Goal: Task Accomplishment & Management: Use online tool/utility

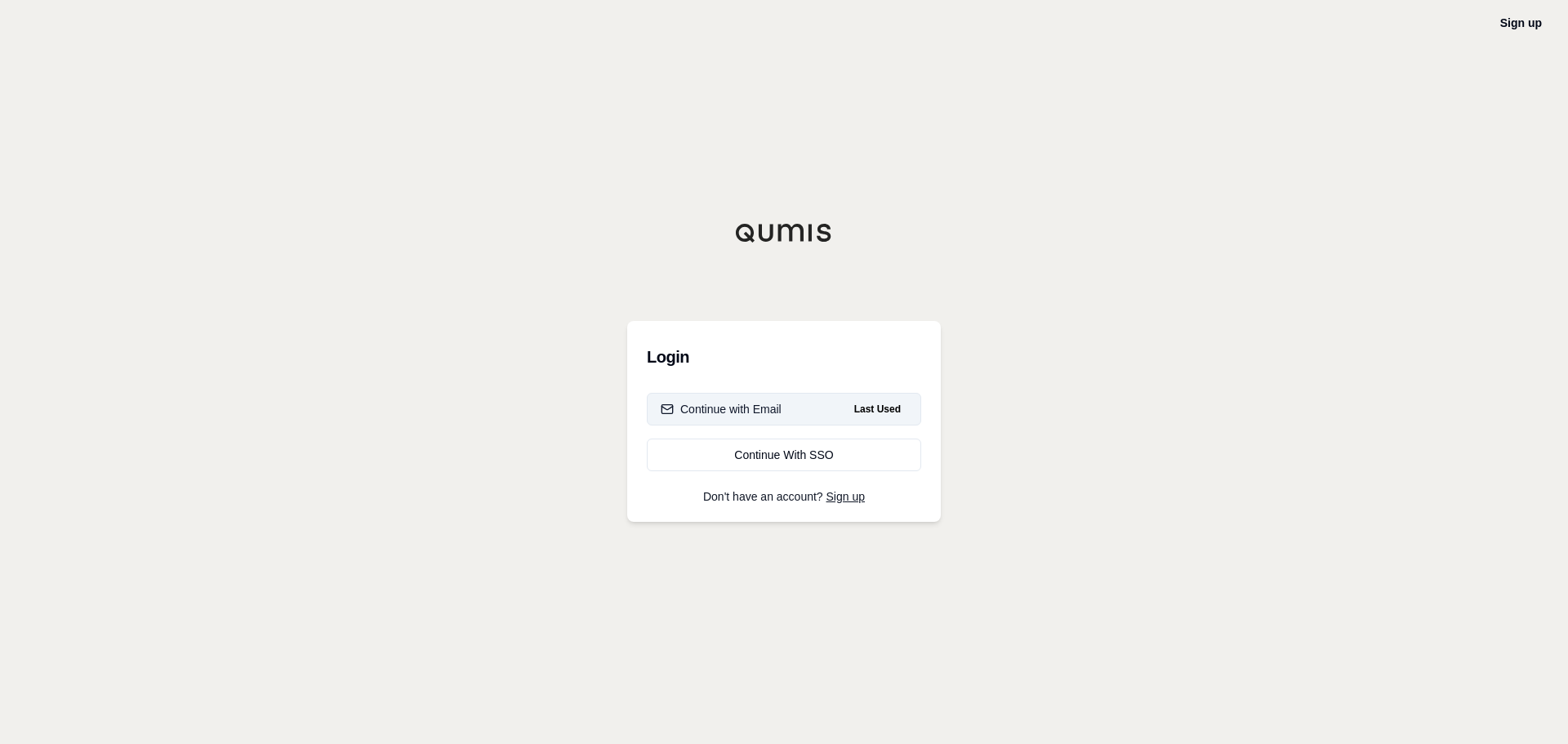
click at [786, 415] on button "Continue with Email Last Used" at bounding box center [784, 409] width 274 height 33
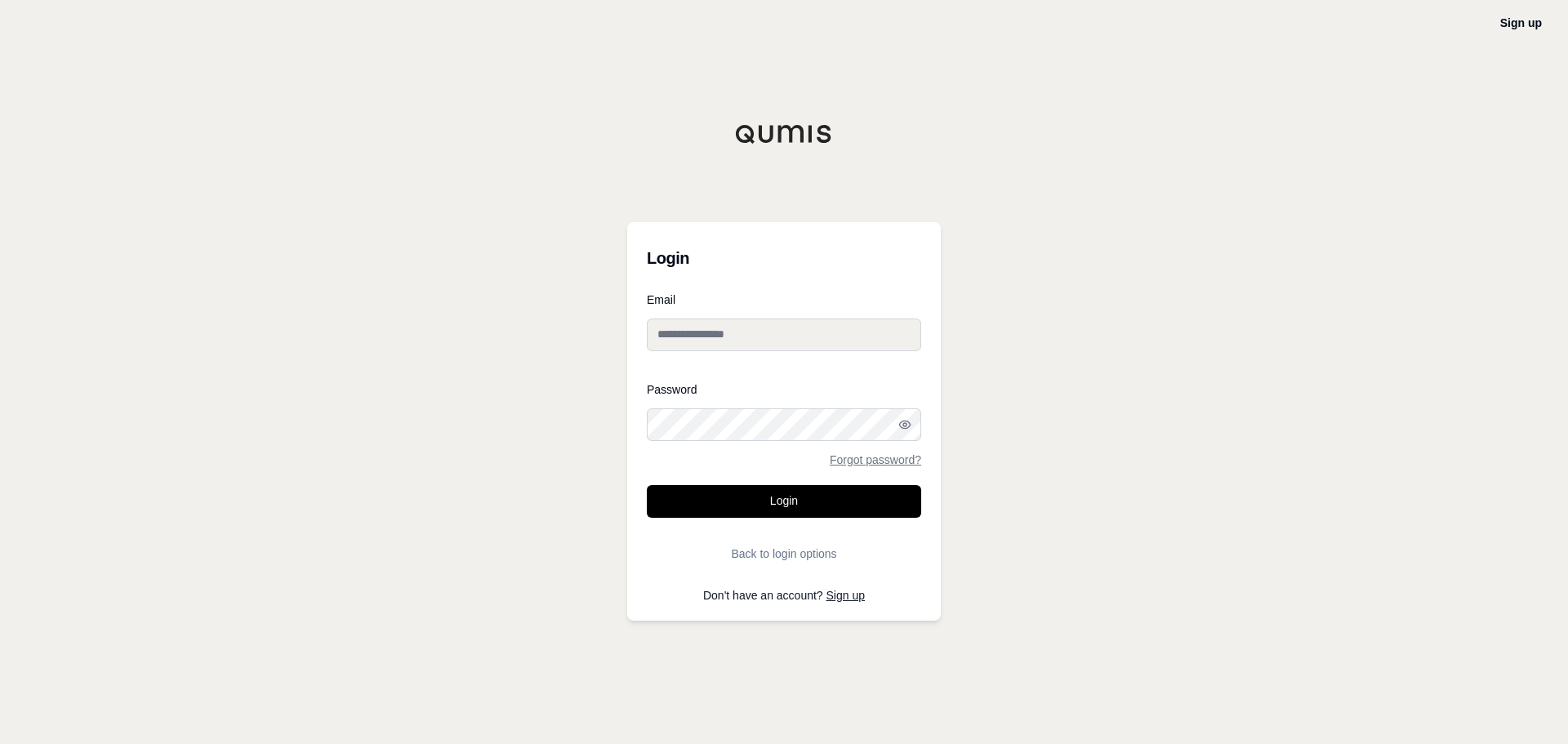
type input "**********"
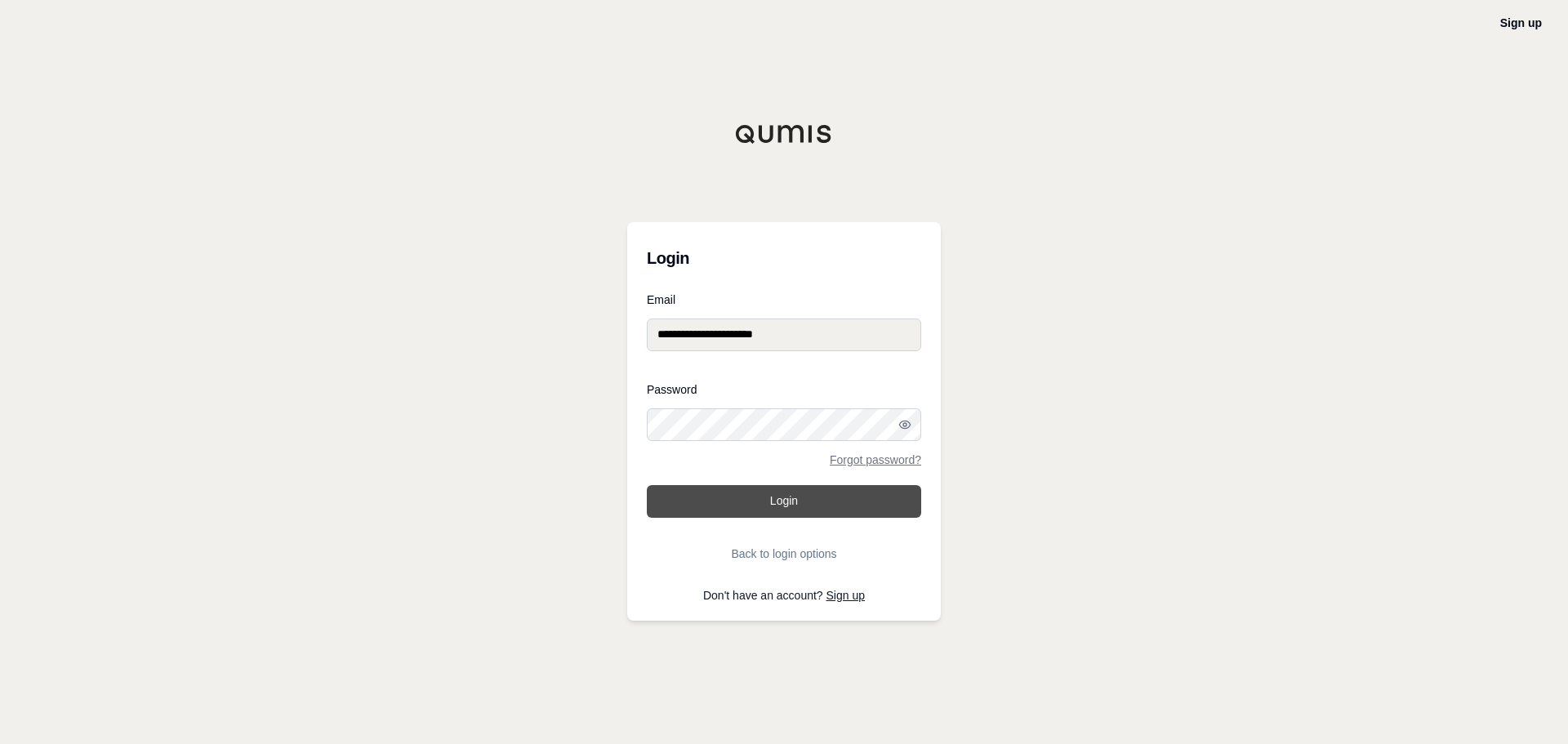
click at [796, 491] on button "Login" at bounding box center [784, 501] width 274 height 33
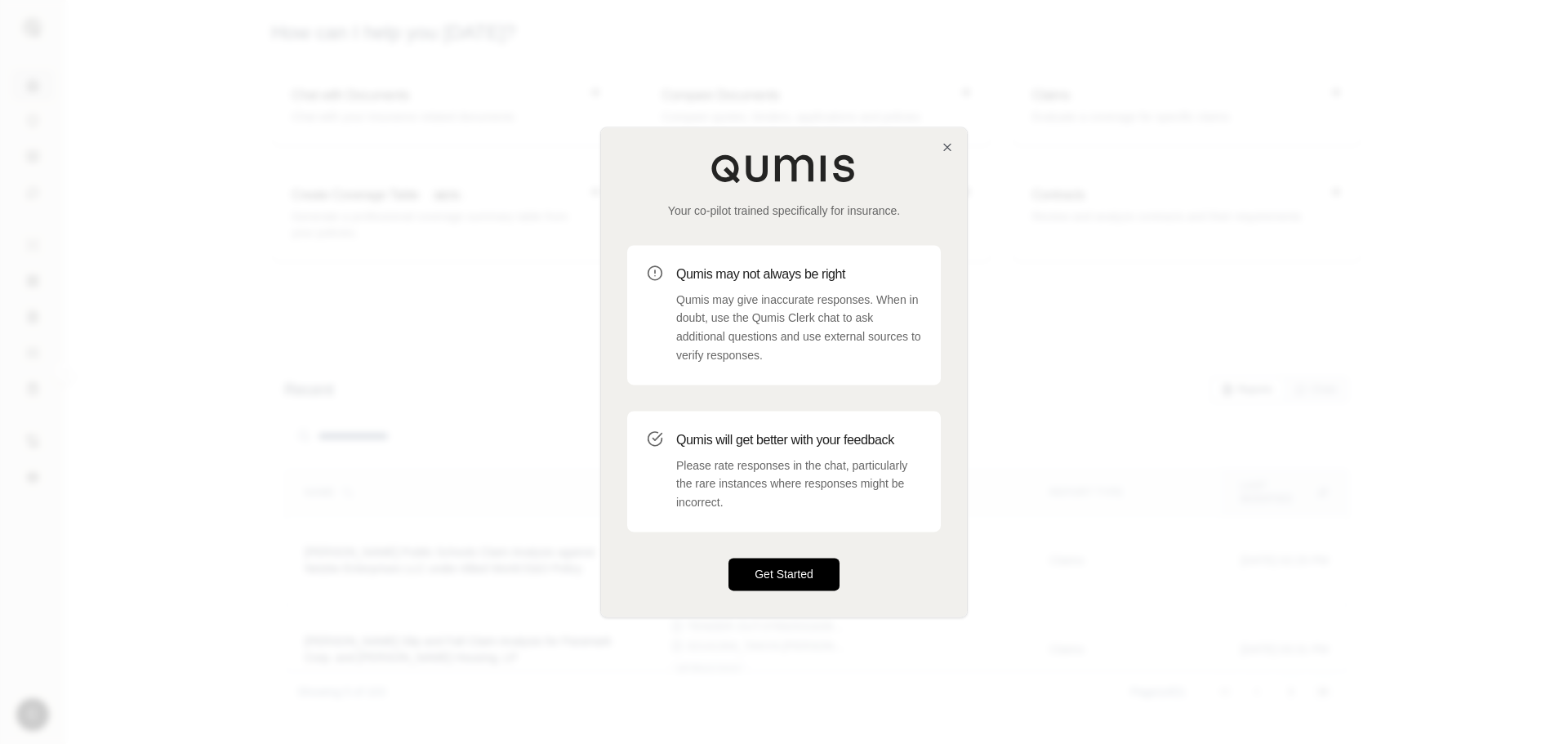
click at [789, 579] on button "Get Started" at bounding box center [784, 574] width 111 height 33
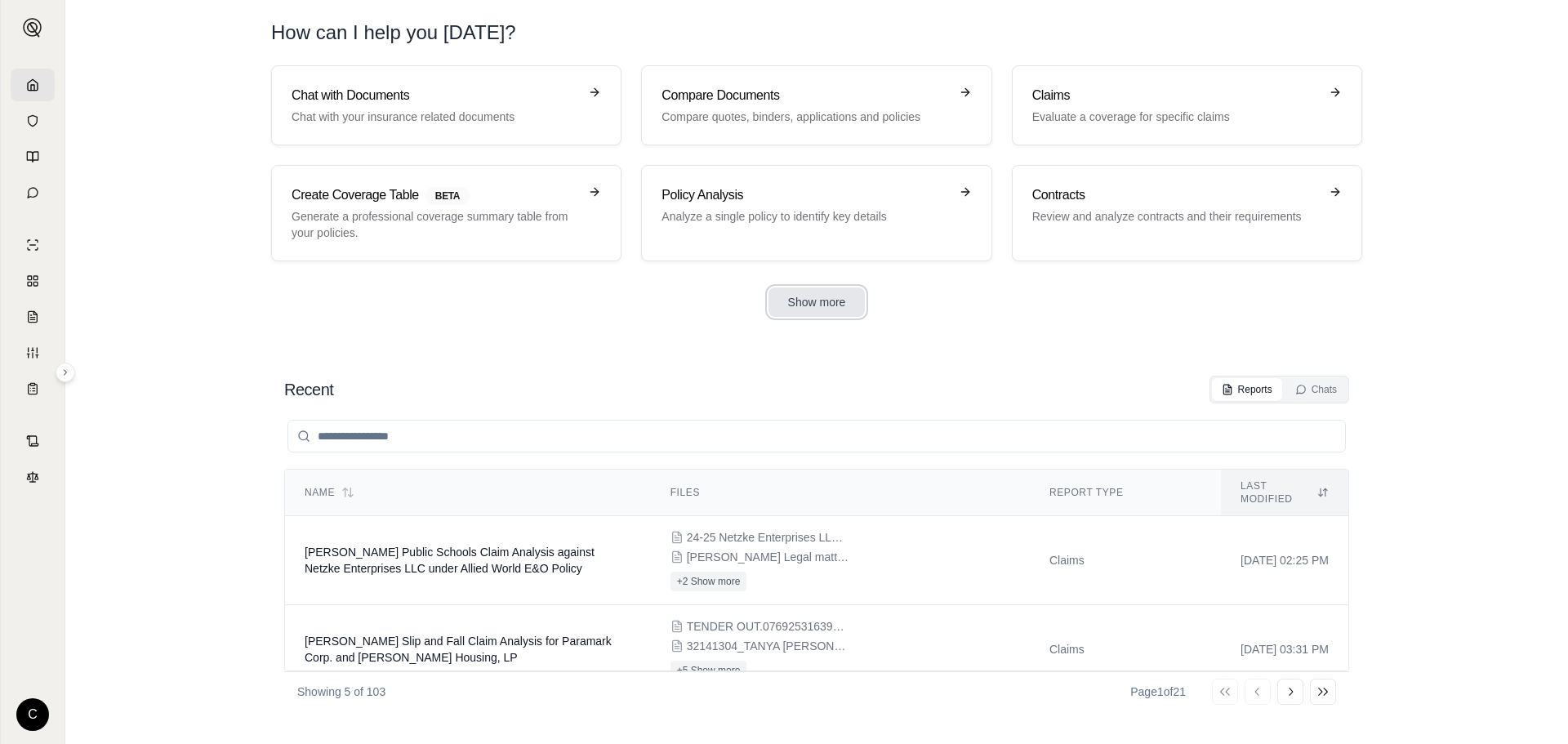
click at [843, 296] on button "Show more" at bounding box center [817, 302] width 97 height 29
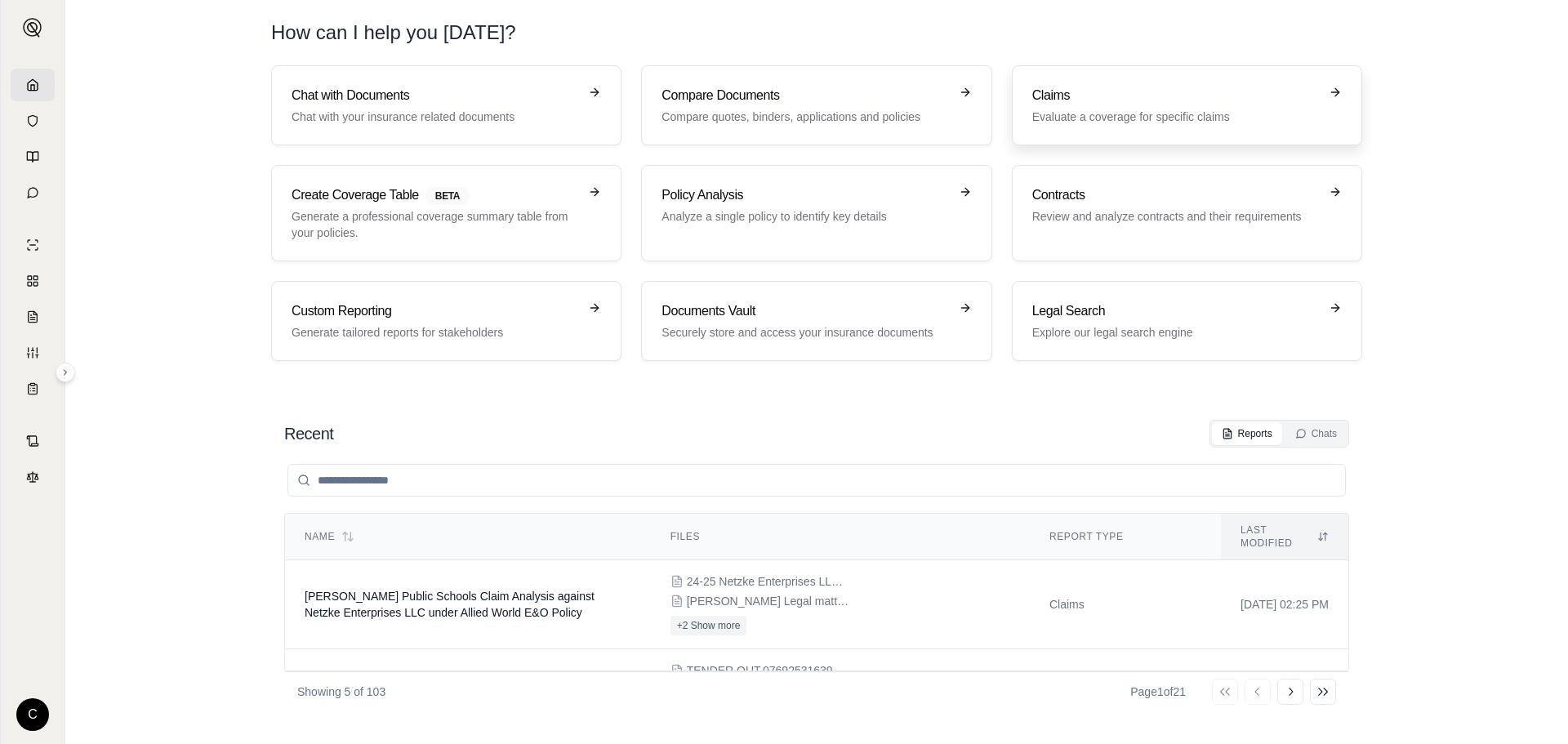
click at [1226, 99] on h3 "Claims" at bounding box center [1175, 96] width 287 height 20
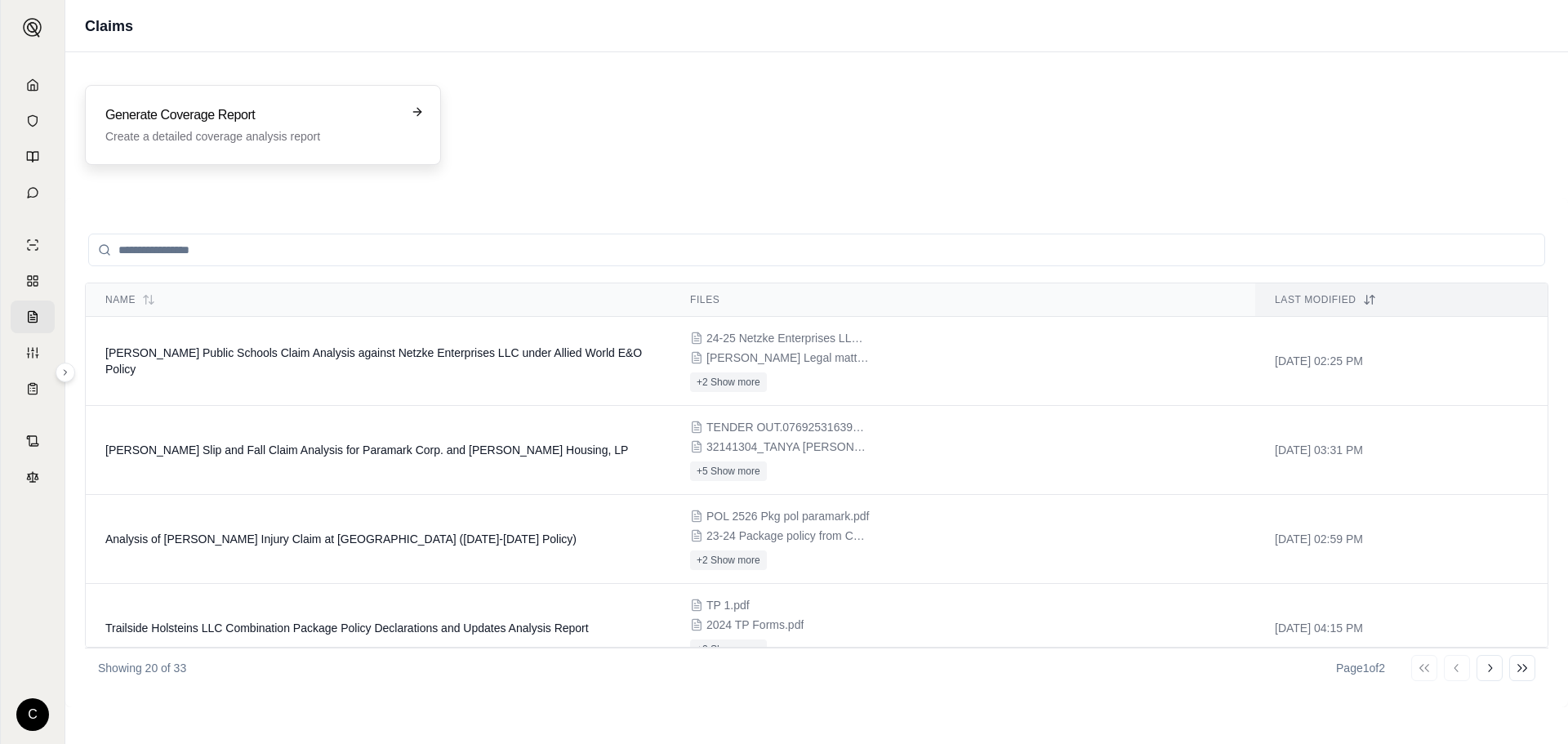
click at [307, 119] on h3 "Generate Coverage Report" at bounding box center [252, 115] width 292 height 20
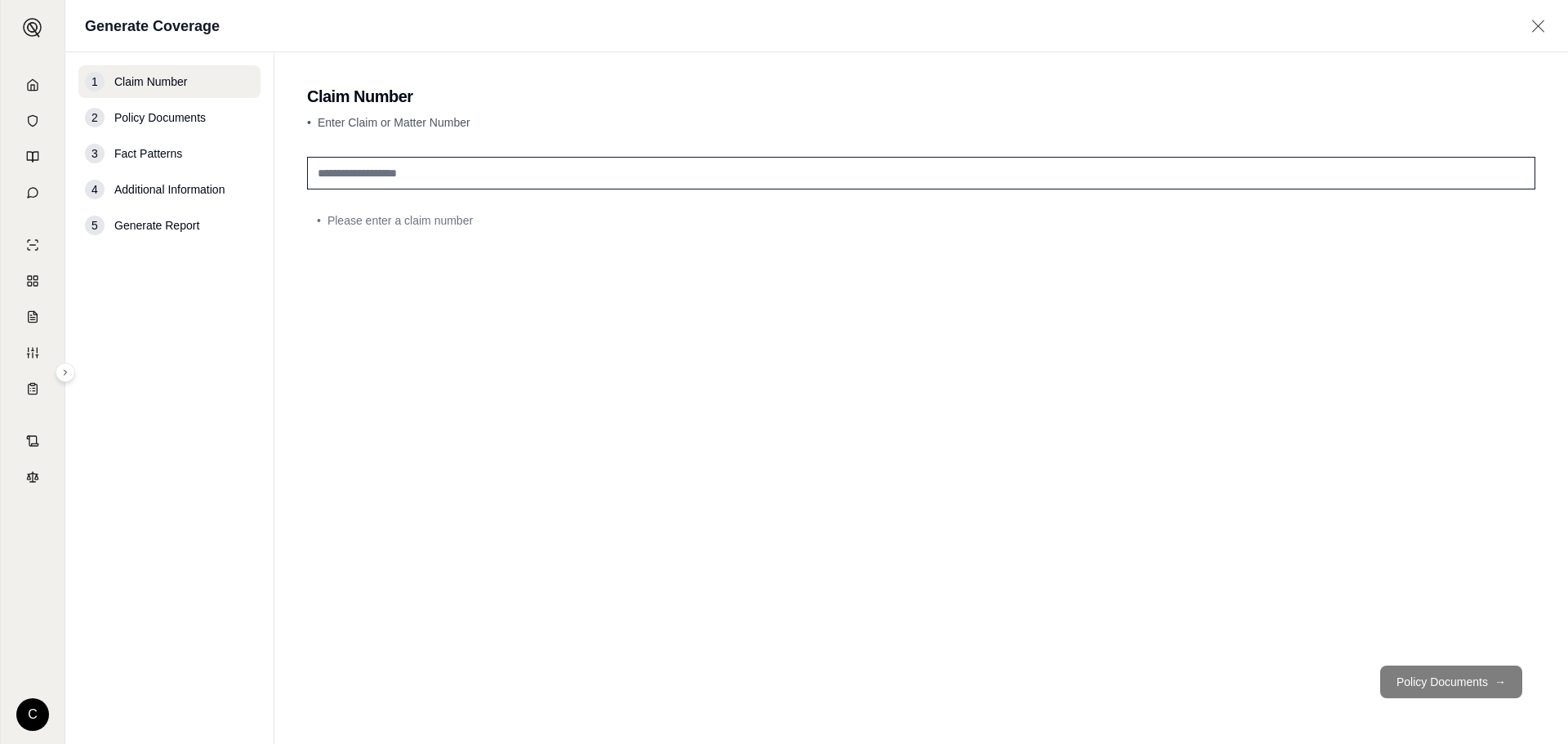
click at [421, 178] on input "text" at bounding box center [921, 173] width 1228 height 33
type input "**********"
click at [1455, 676] on button "Policy Documents →" at bounding box center [1451, 682] width 142 height 33
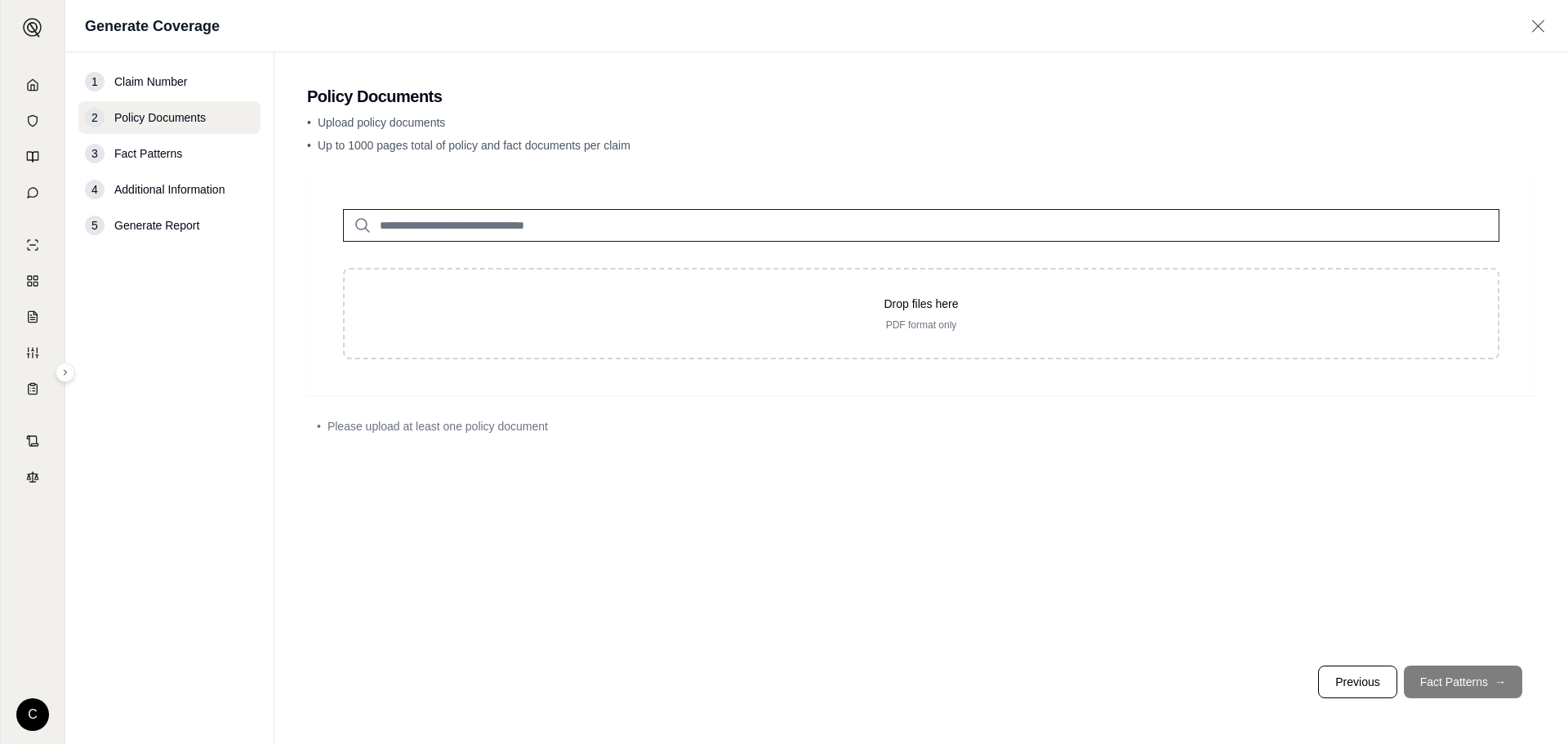
click at [563, 233] on input "search" at bounding box center [921, 225] width 1156 height 33
type input "*"
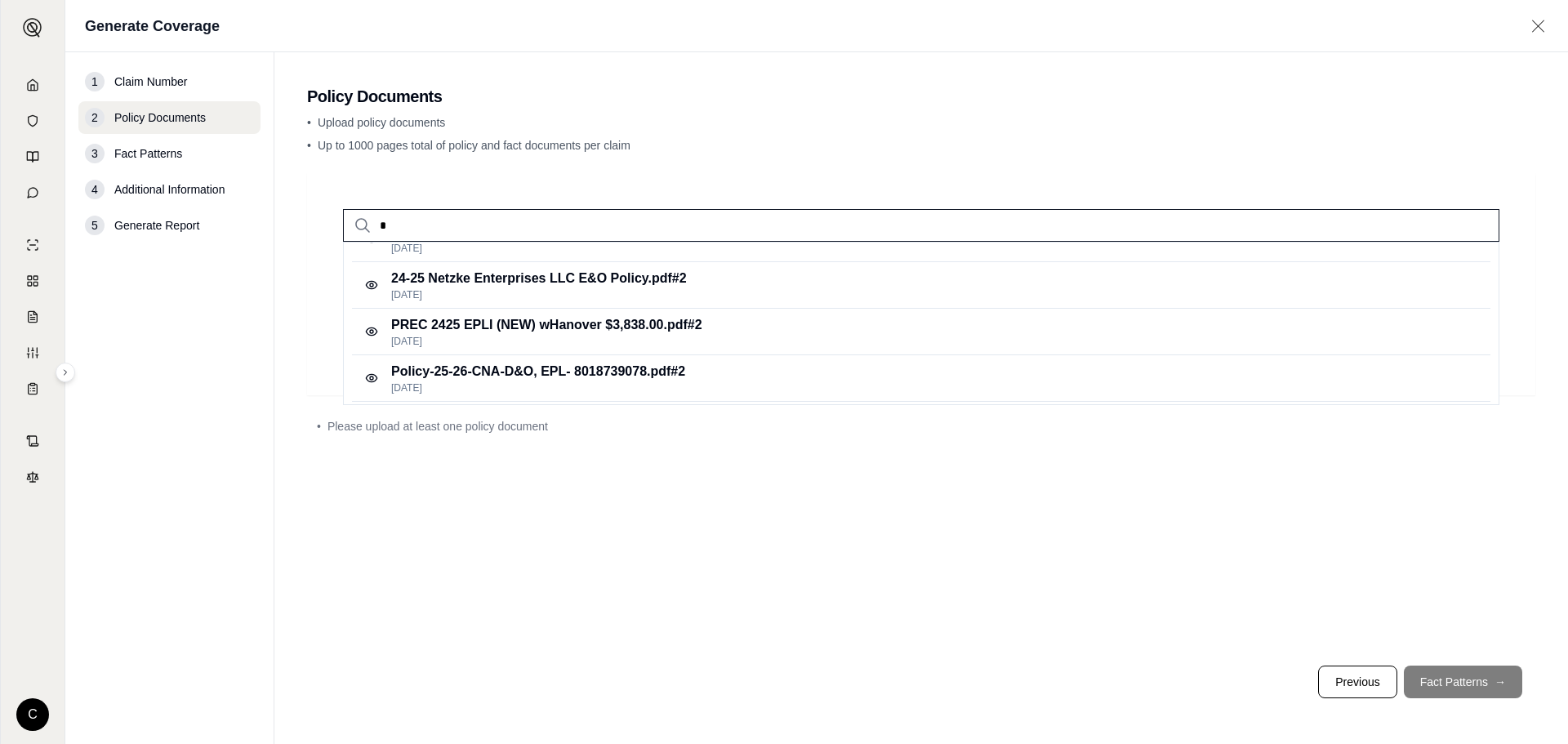
scroll to position [131, 0]
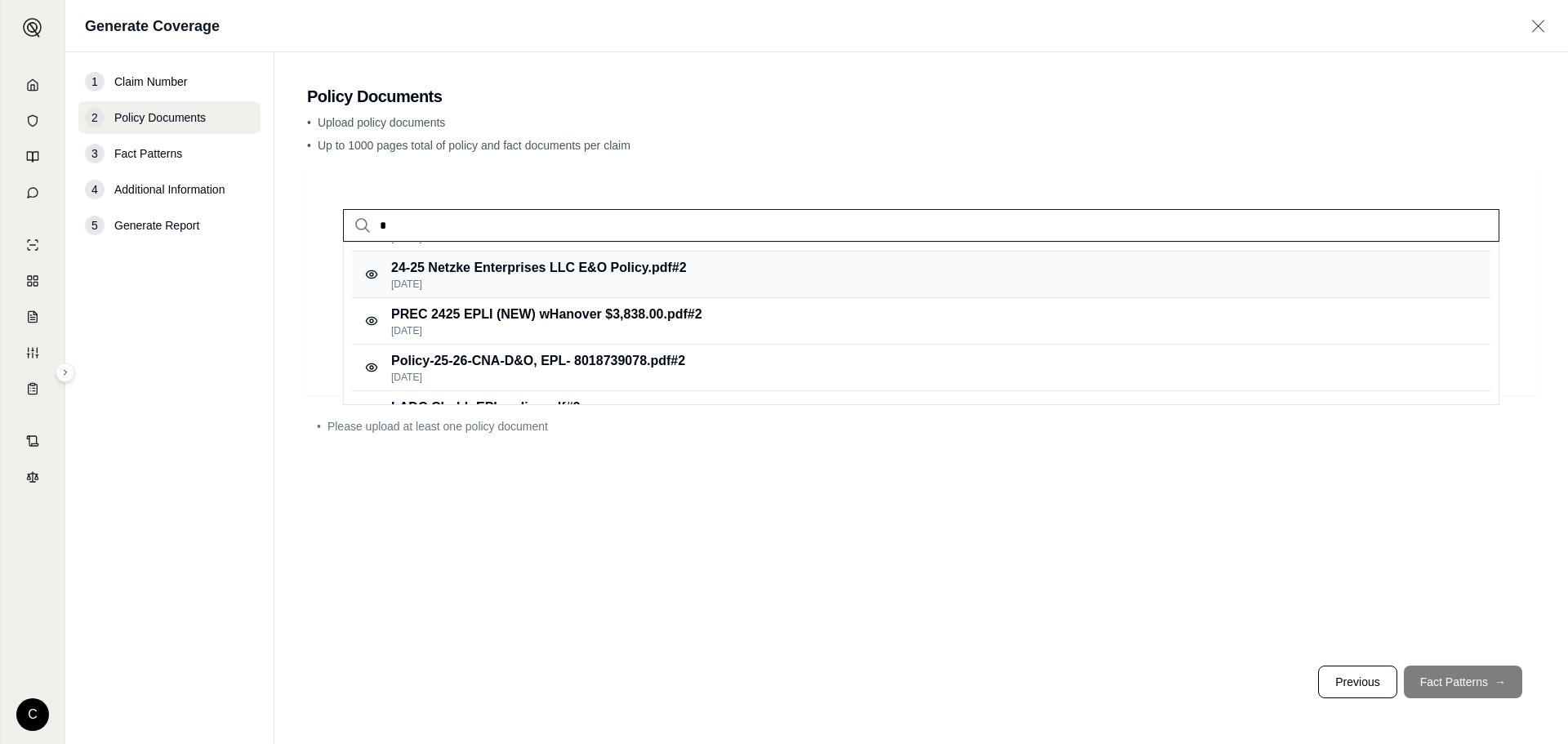
type input "*"
click at [706, 282] on div "24-25 Netzke Enterprises LLC E&O Policy.pdf #2 [DATE]" at bounding box center [921, 274] width 1138 height 47
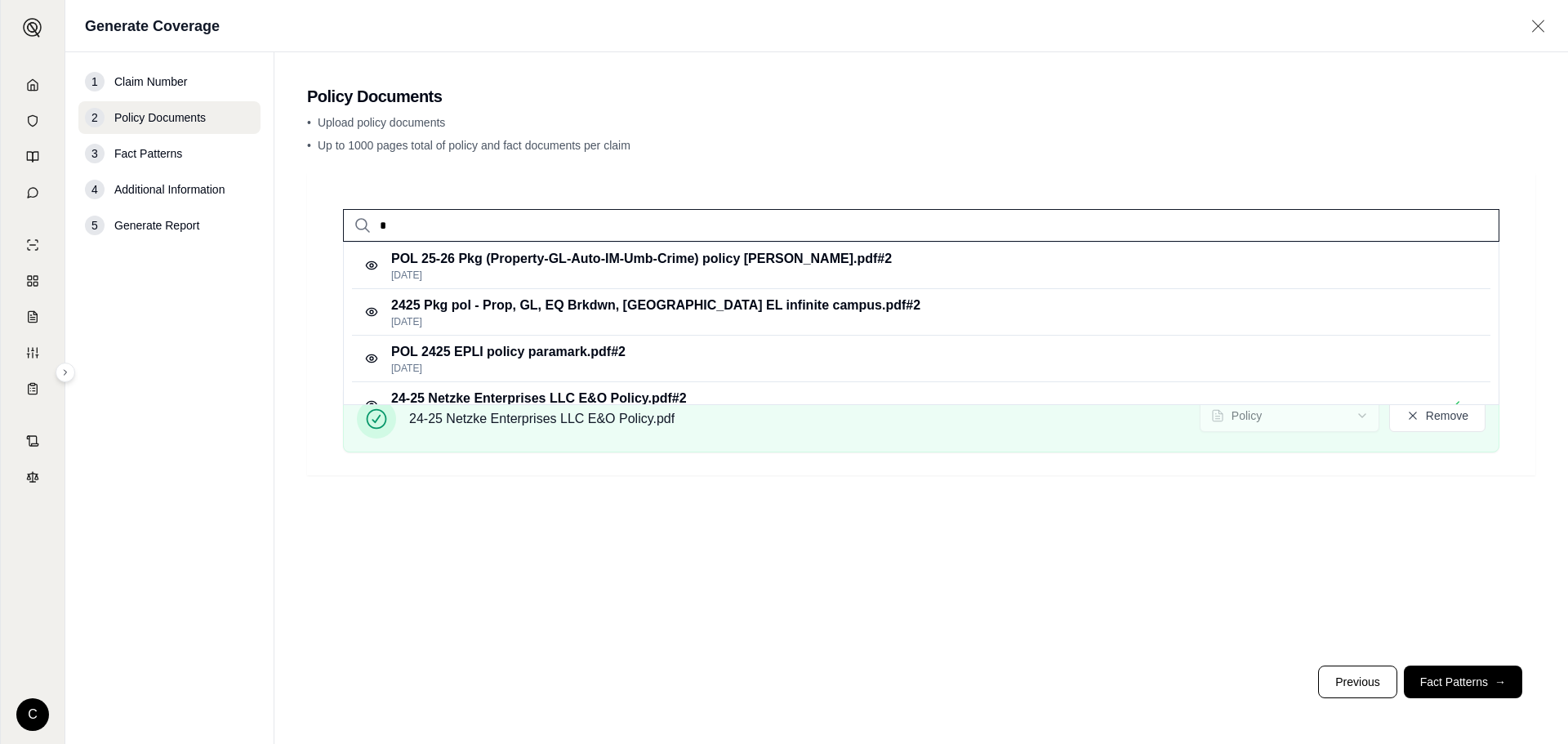
click at [448, 234] on input "*" at bounding box center [921, 225] width 1156 height 33
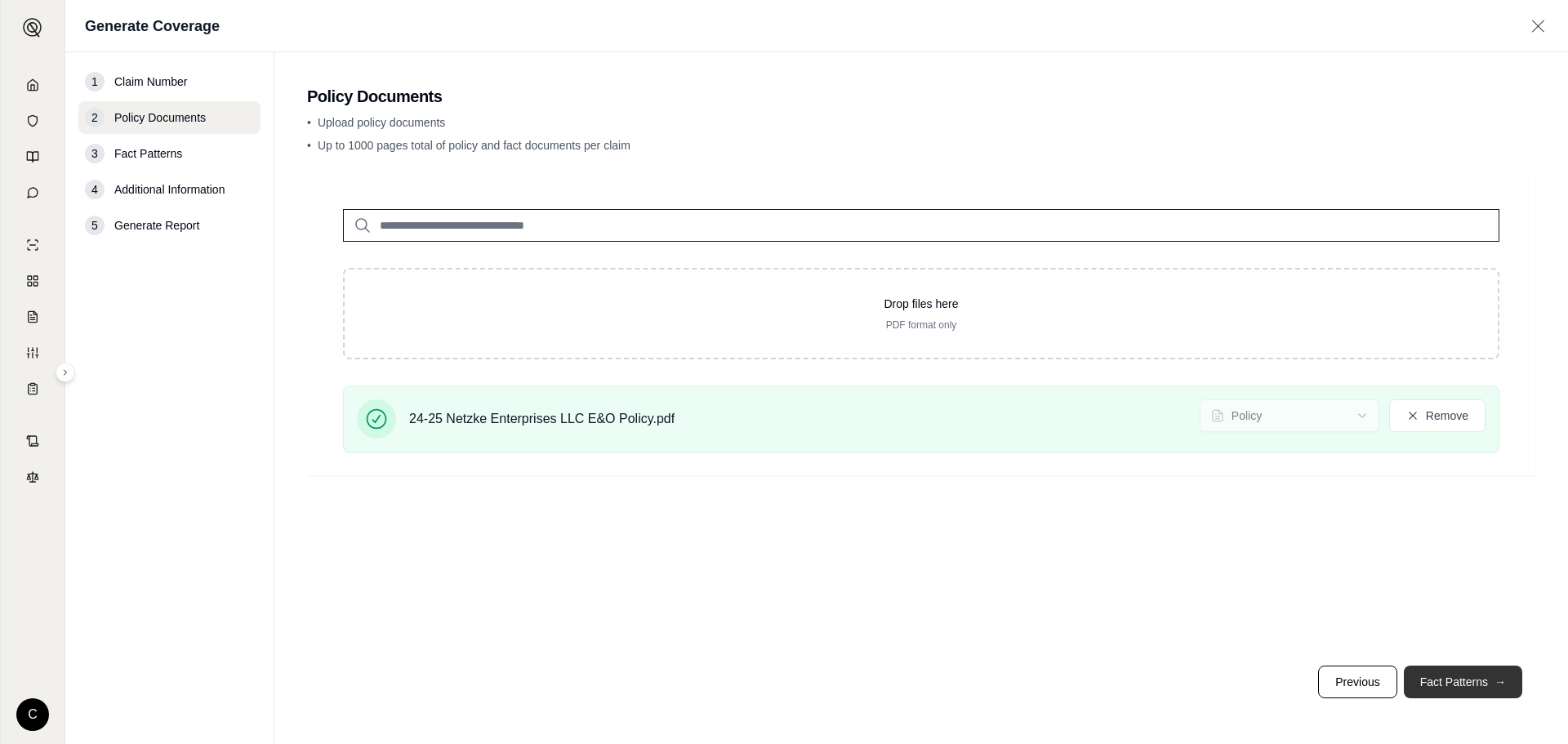
click at [1479, 691] on button "Fact Patterns →" at bounding box center [1463, 682] width 118 height 33
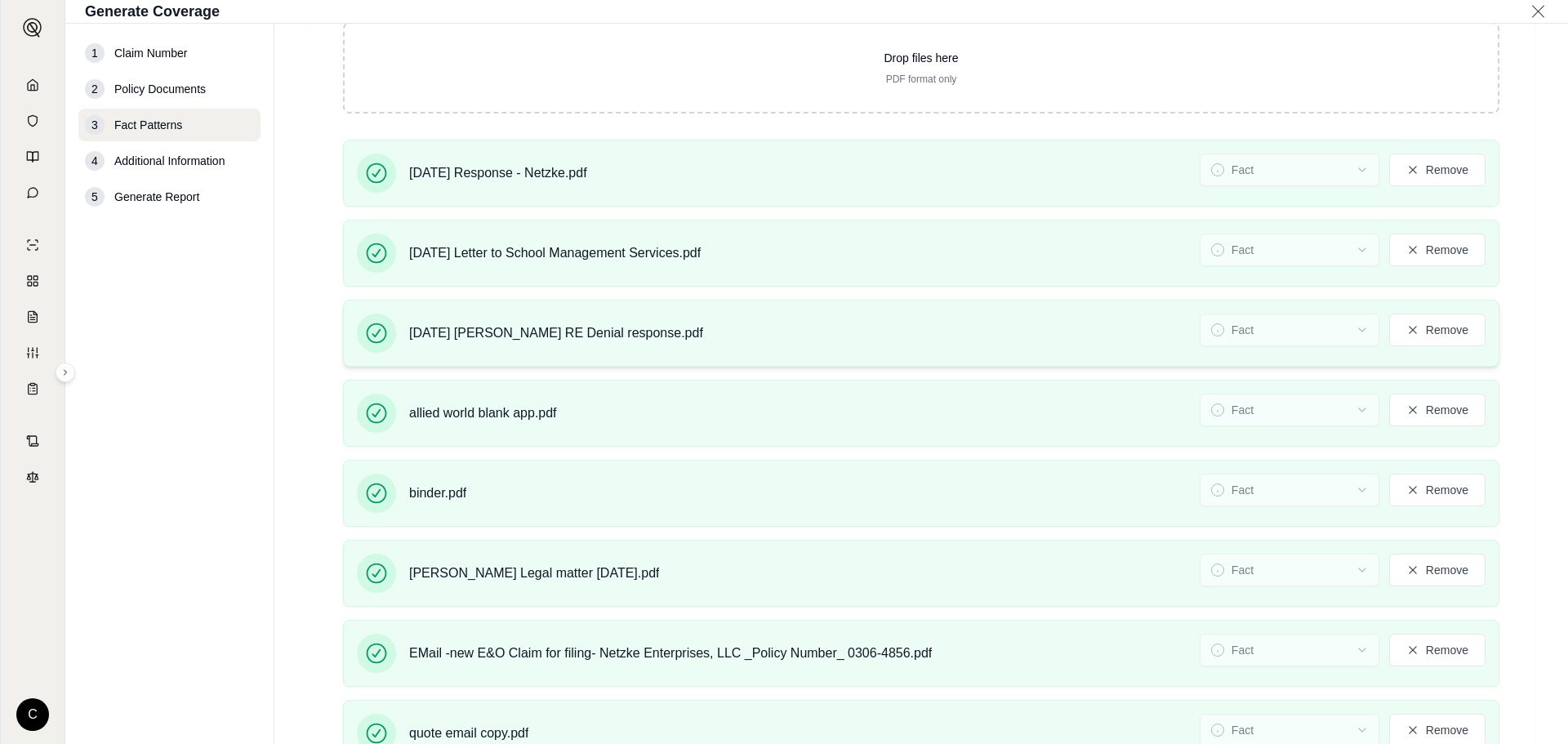
scroll to position [898, 0]
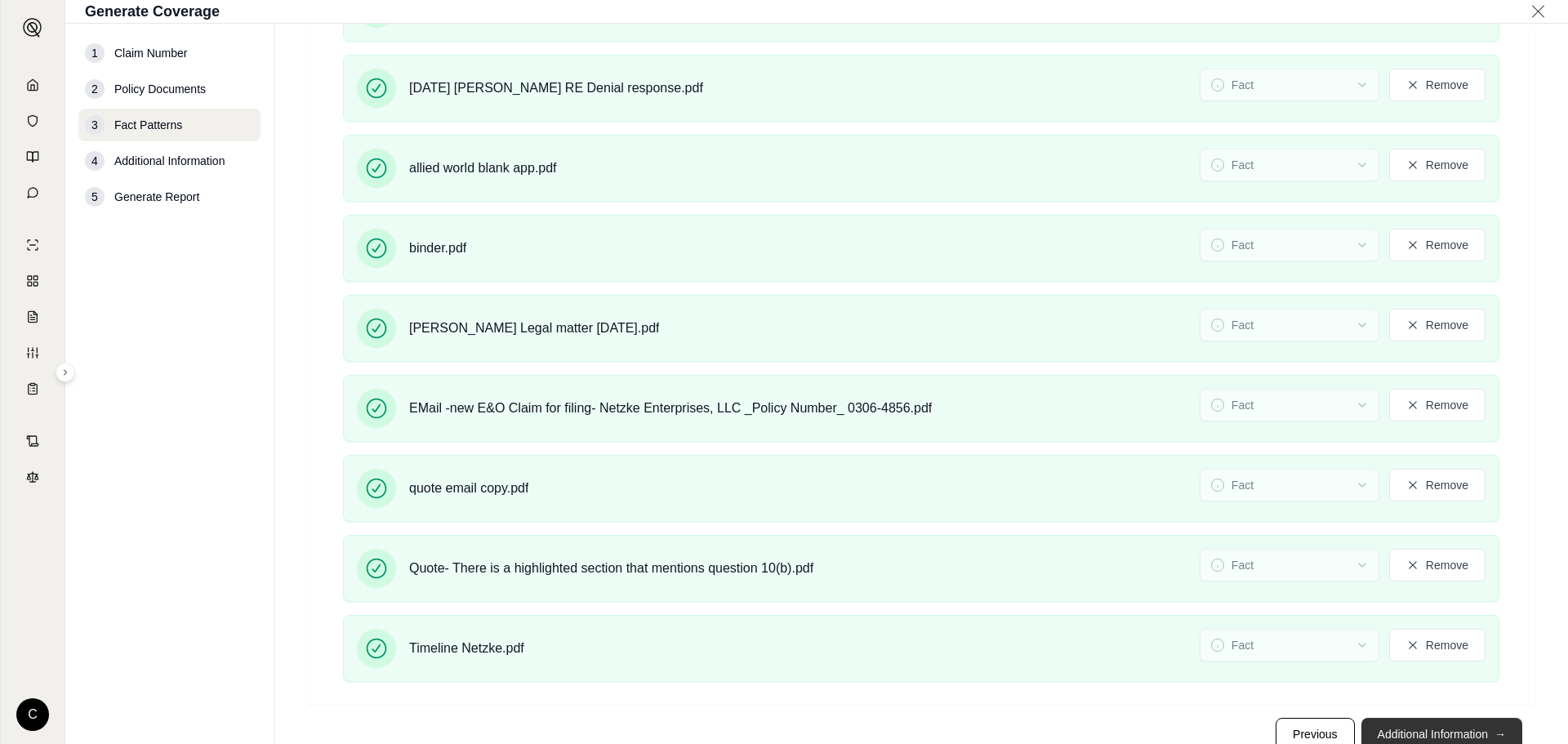
click at [1414, 724] on button "Additional Information →" at bounding box center [1441, 734] width 161 height 33
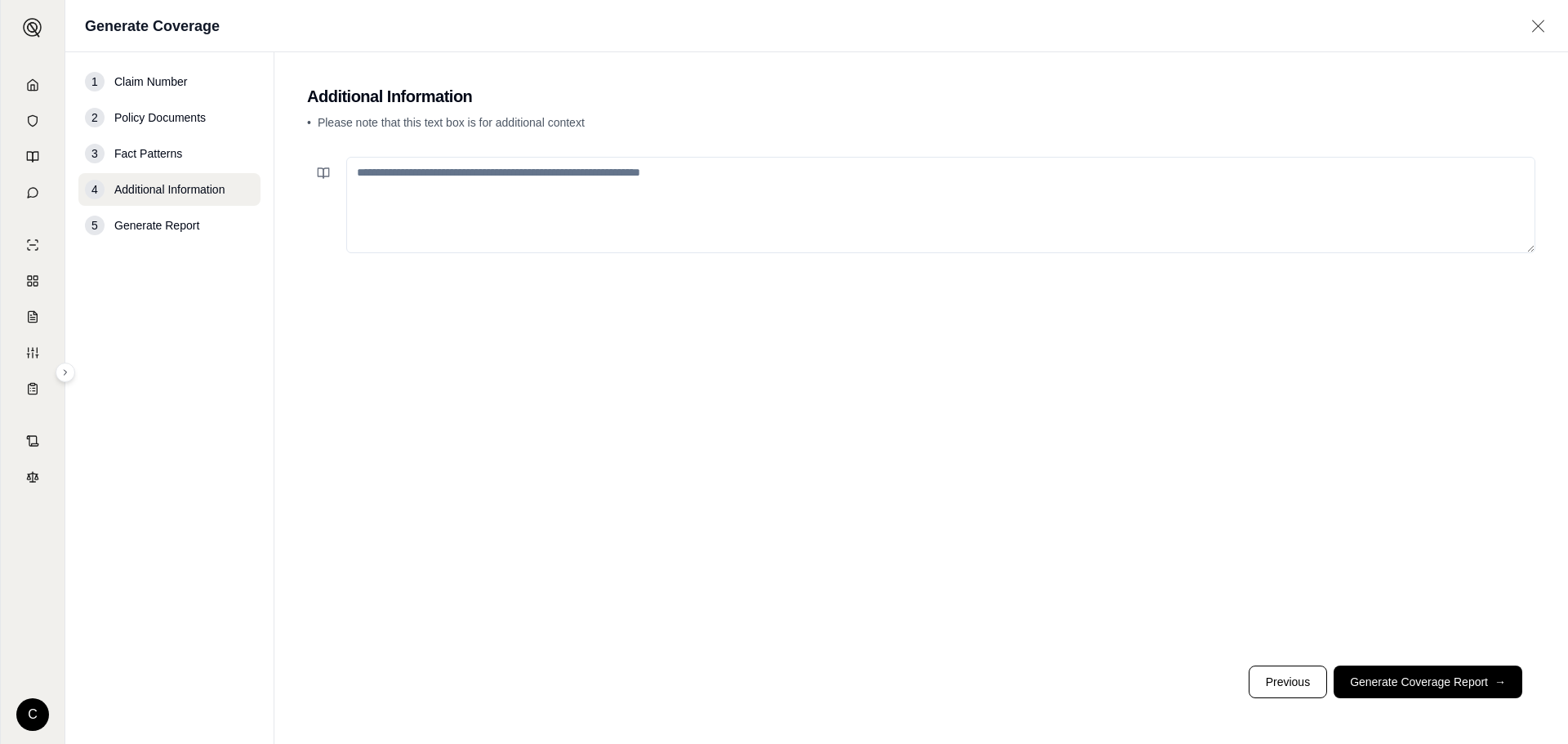
click at [417, 172] on textarea at bounding box center [941, 205] width 1189 height 96
paste textarea "**********"
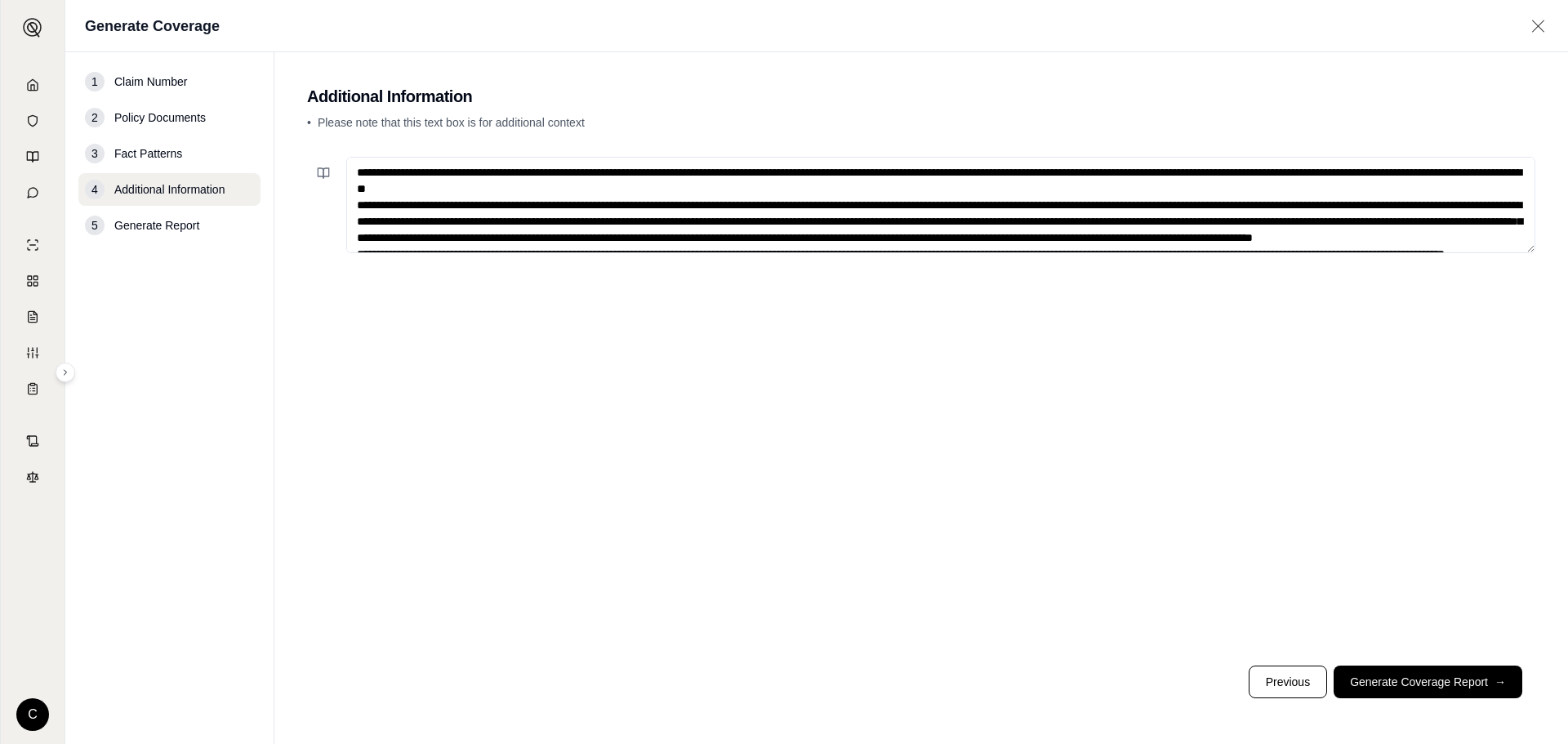
scroll to position [106, 0]
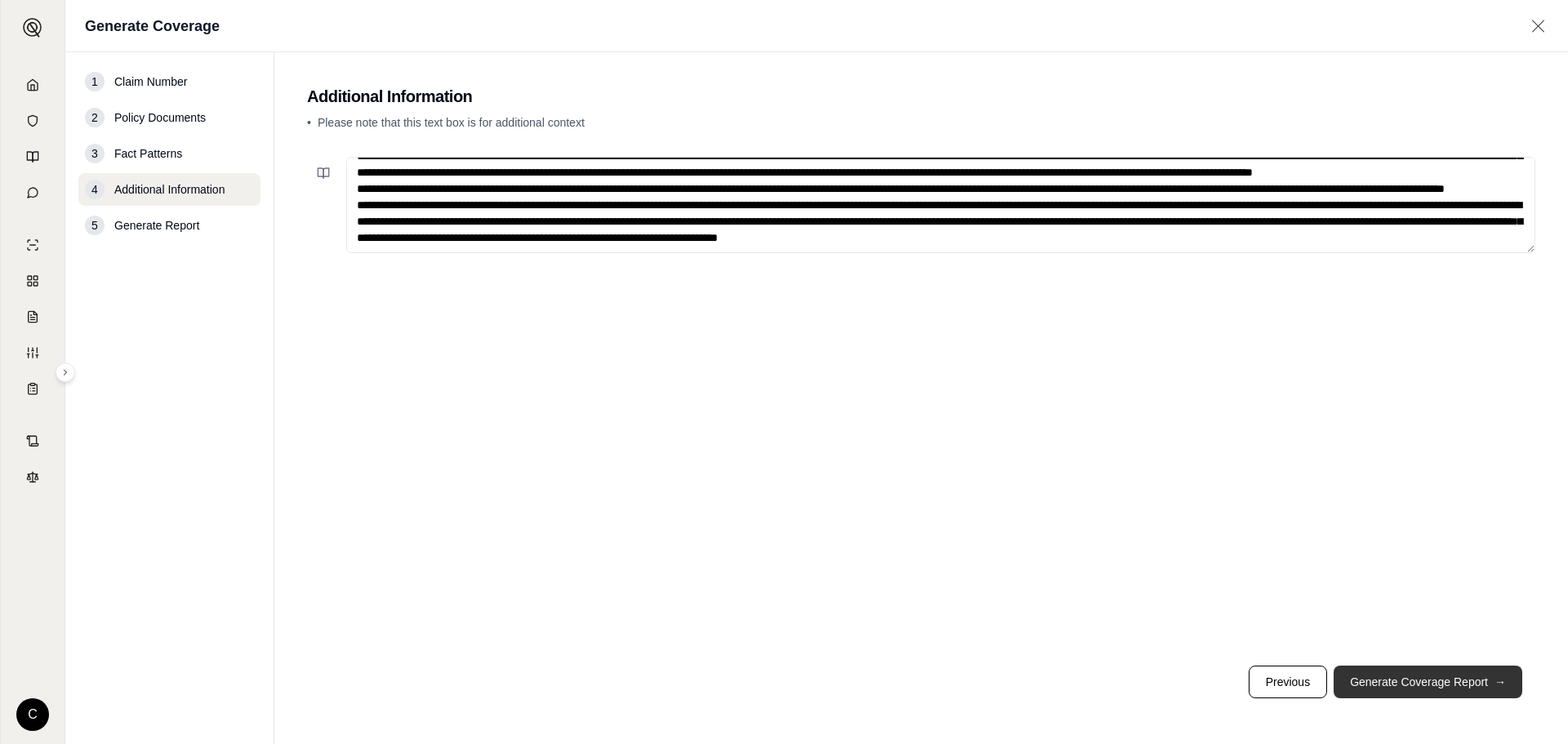
type textarea "**********"
click at [1392, 674] on button "Generate Coverage Report →" at bounding box center [1428, 682] width 189 height 33
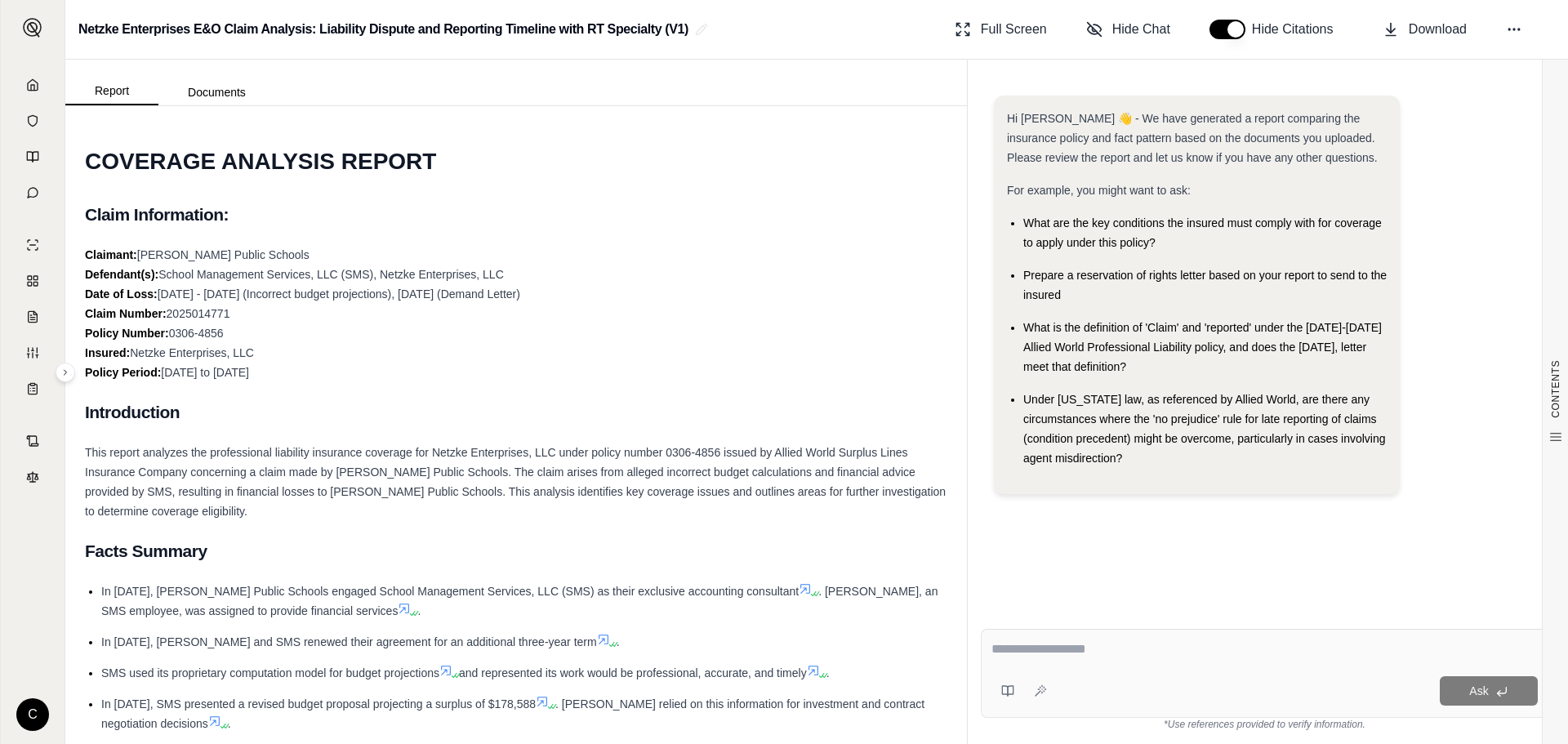
click at [809, 275] on div "Claimant: [PERSON_NAME] Public Schools Defendant(s): School Management Services…" at bounding box center [516, 314] width 862 height 137
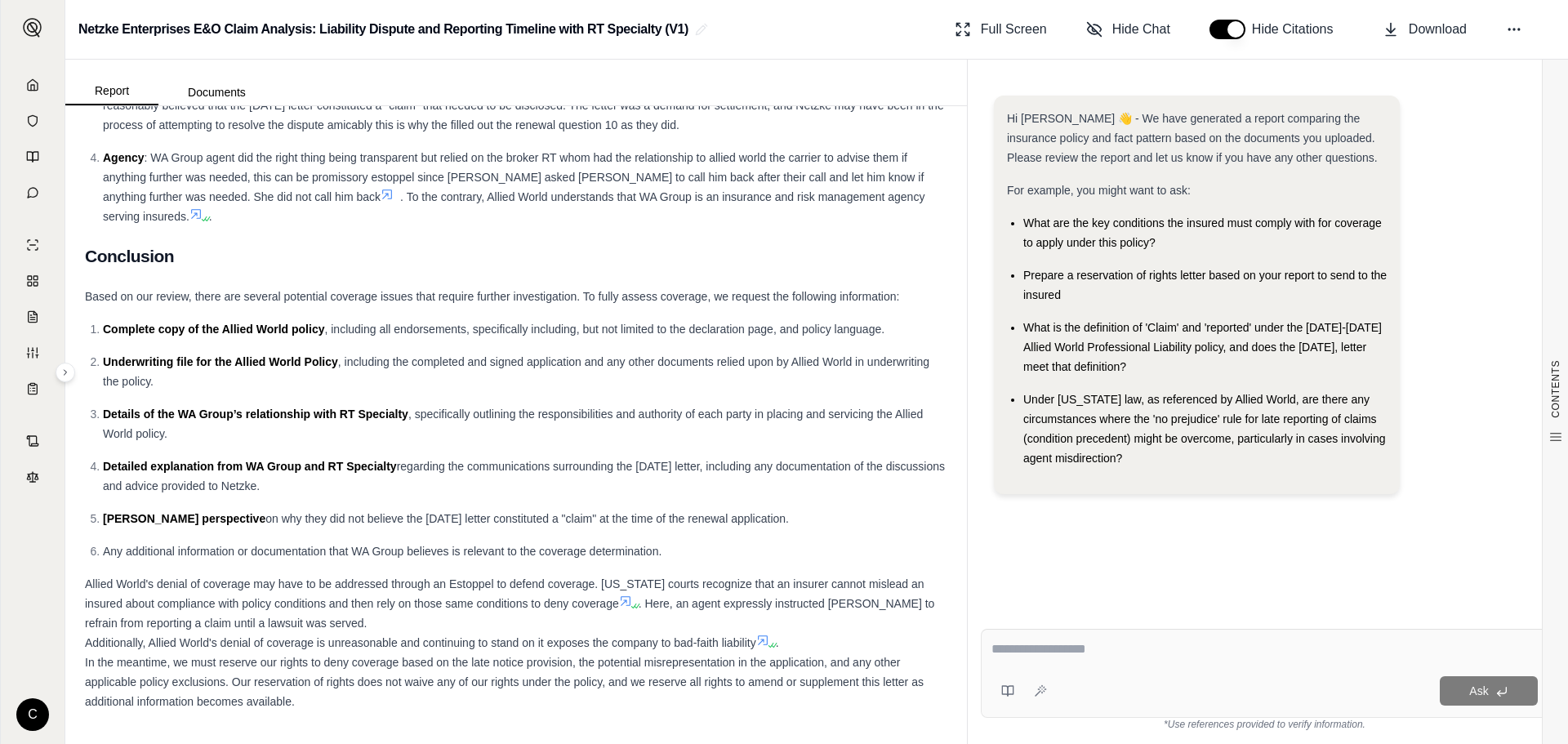
scroll to position [7408, 0]
click at [1431, 33] on span "Download" at bounding box center [1437, 29] width 58 height 20
click at [1520, 34] on icon at bounding box center [1514, 29] width 16 height 16
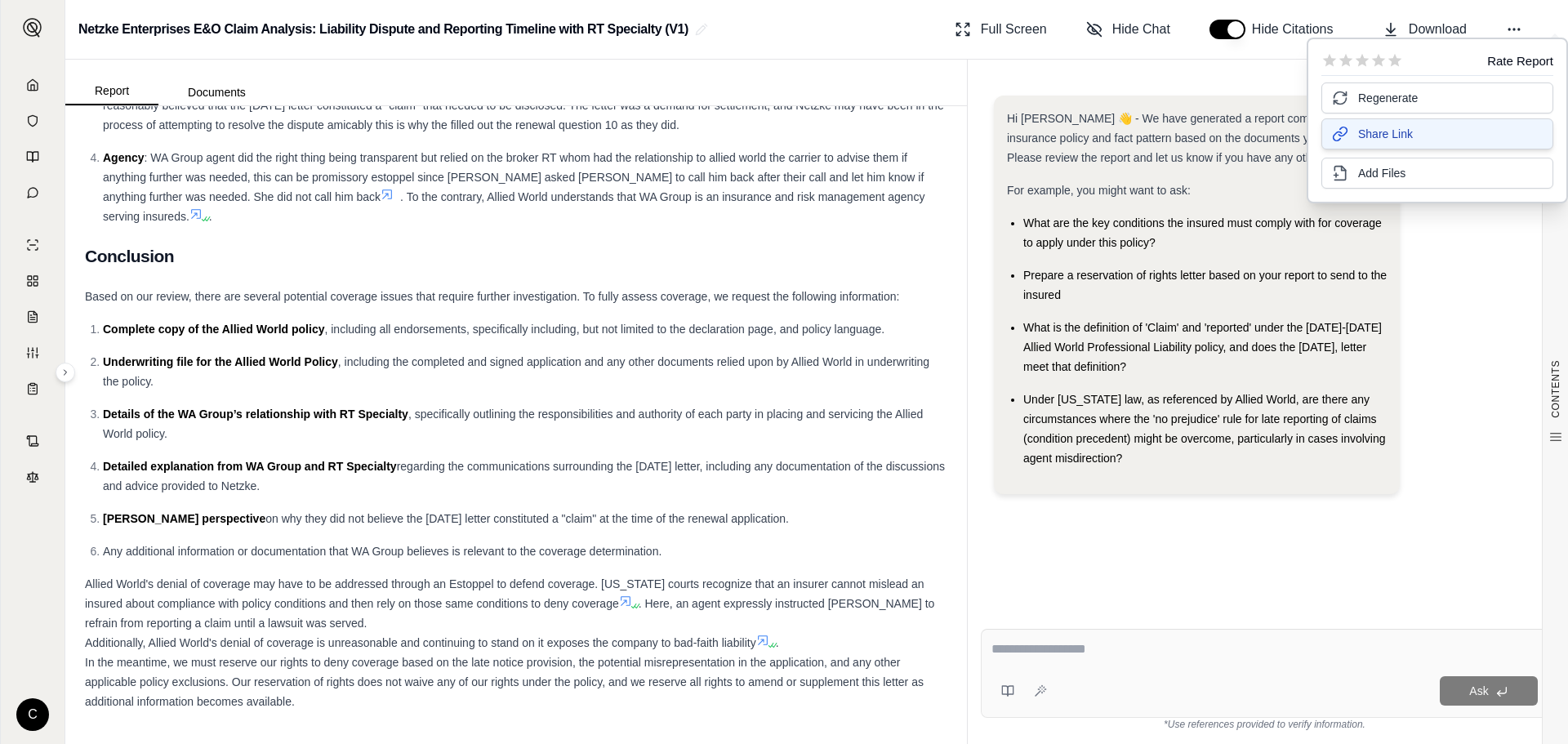
click at [1437, 140] on button "Share Link" at bounding box center [1437, 134] width 232 height 31
click at [1188, 460] on div "Under [US_STATE] law, as referenced by Allied World, are there any circumstance…" at bounding box center [1205, 429] width 363 height 78
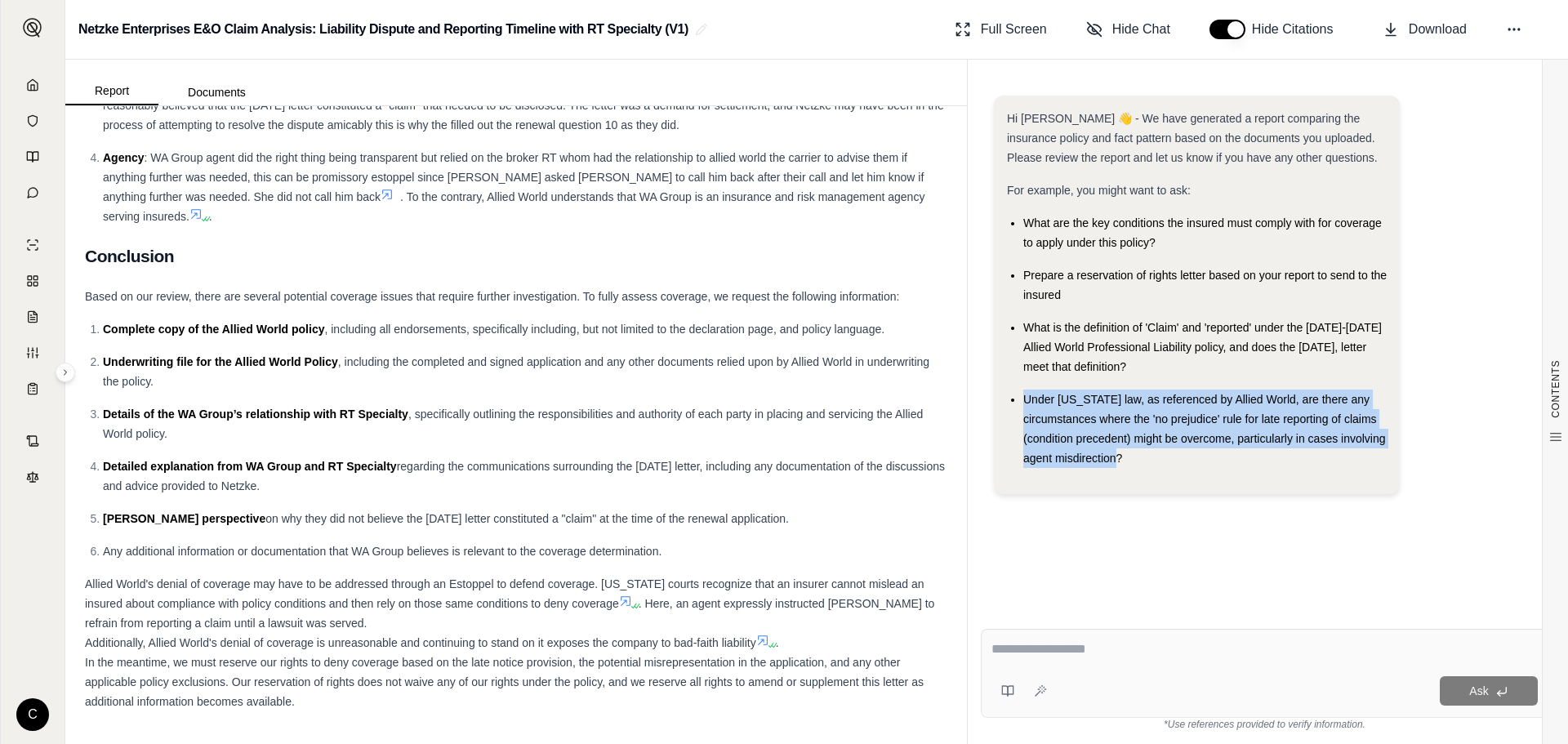
drag, startPoint x: 1145, startPoint y: 460, endPoint x: 1026, endPoint y: 392, distance: 137.1
click at [1026, 392] on div "Under [US_STATE] law, as referenced by Allied World, are there any circumstance…" at bounding box center [1205, 429] width 363 height 78
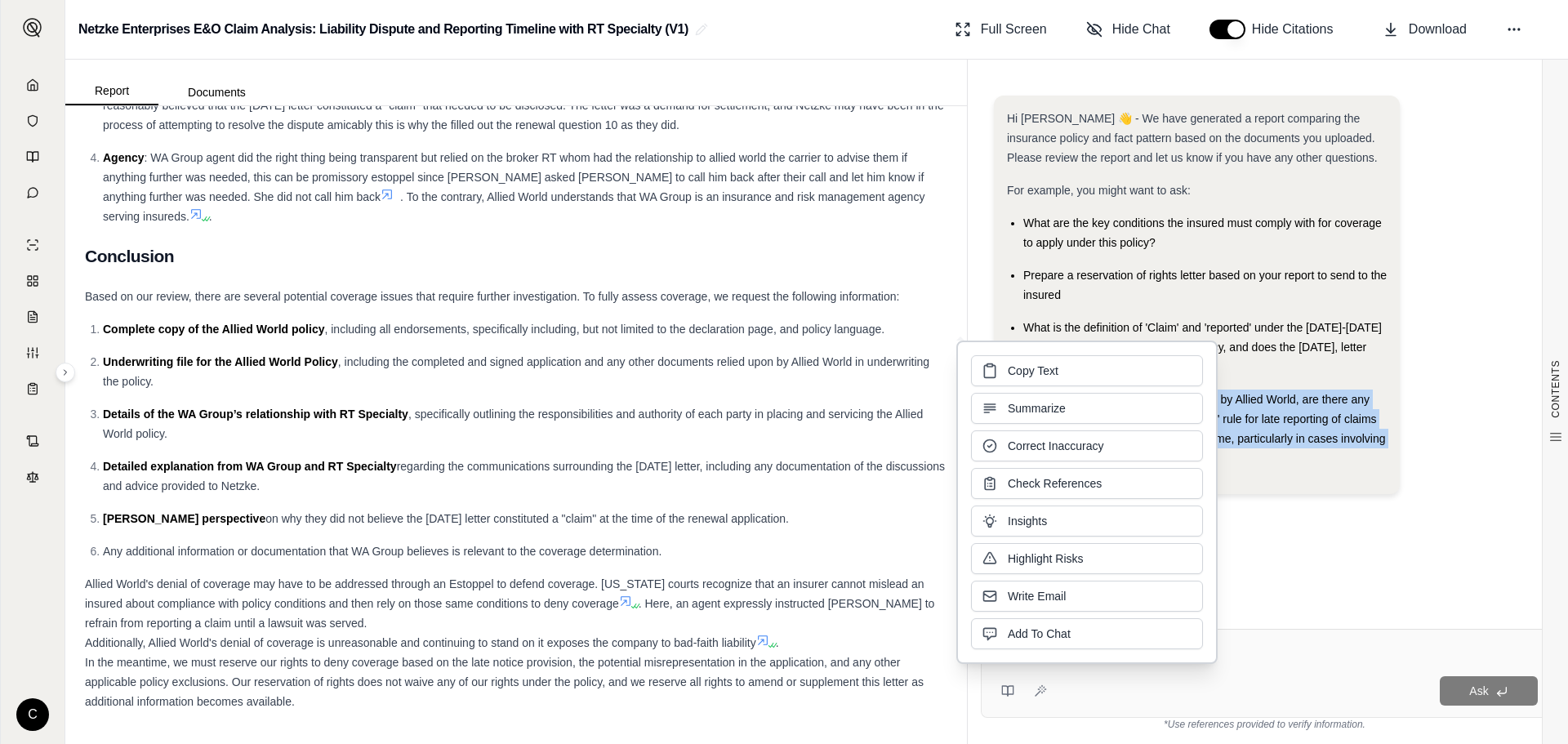
copy span "Under [US_STATE] law, as referenced by Allied World, are there any circumstance…"
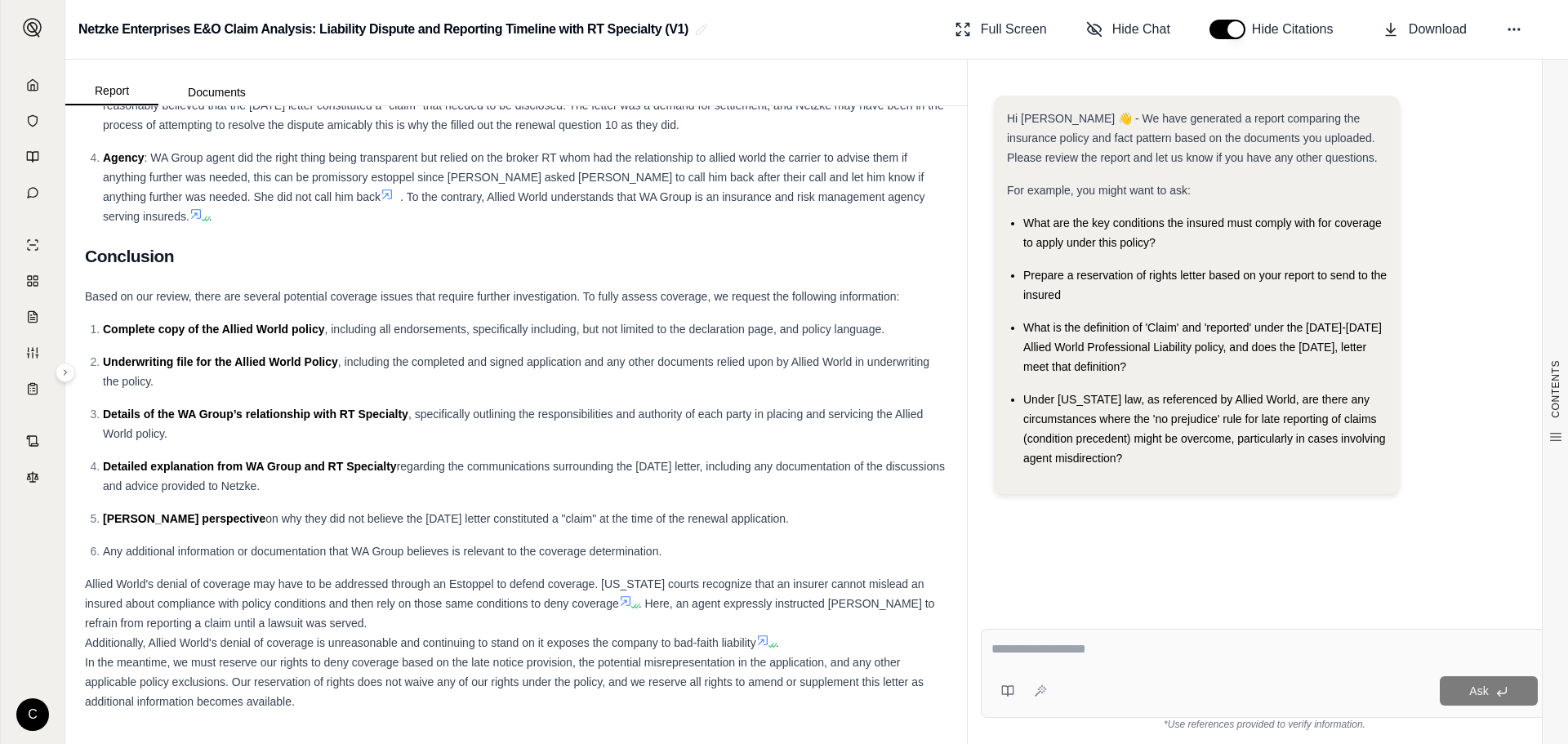
click at [1272, 647] on textarea at bounding box center [1264, 649] width 546 height 20
paste textarea "**********"
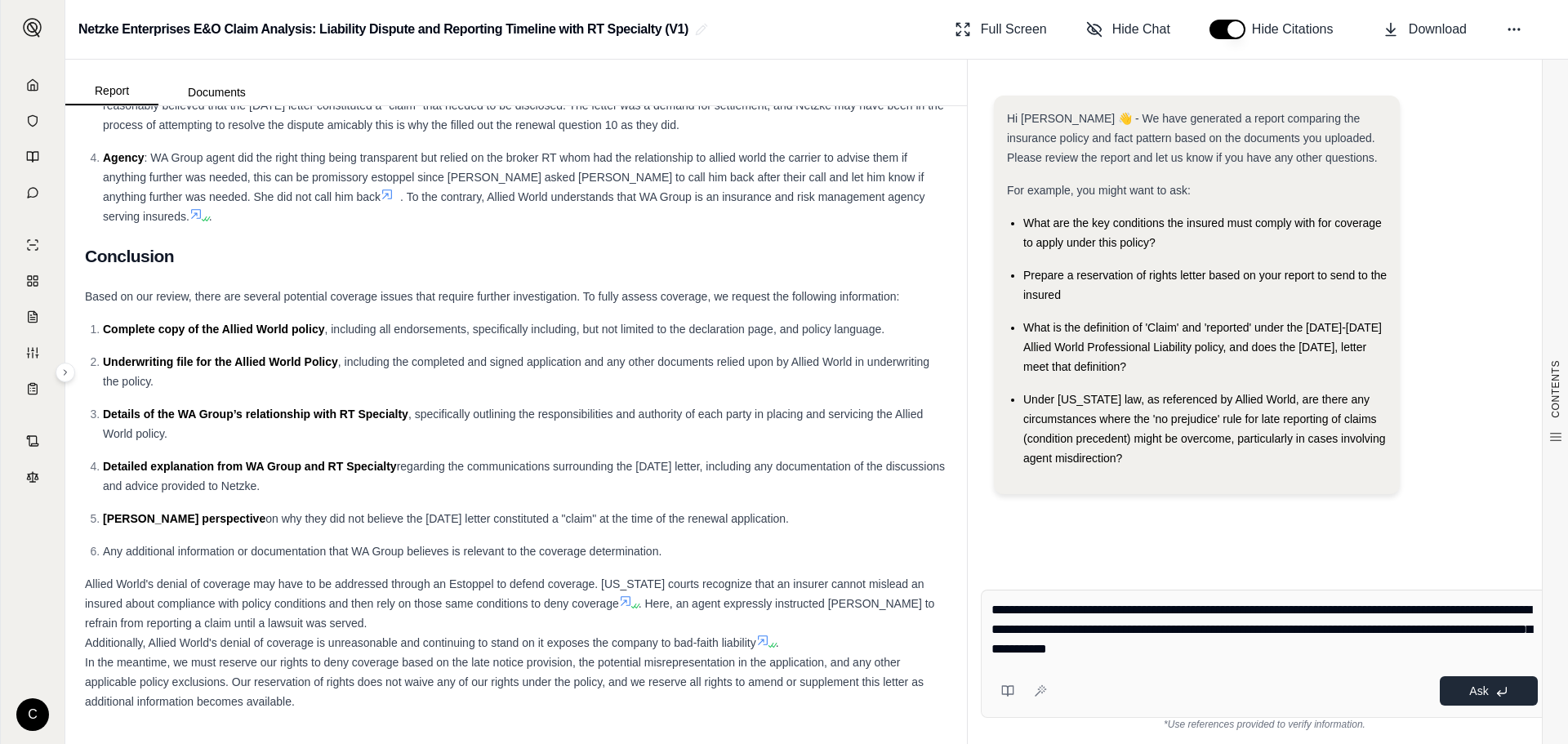
type textarea "**********"
click at [1518, 689] on button "Ask" at bounding box center [1489, 691] width 98 height 29
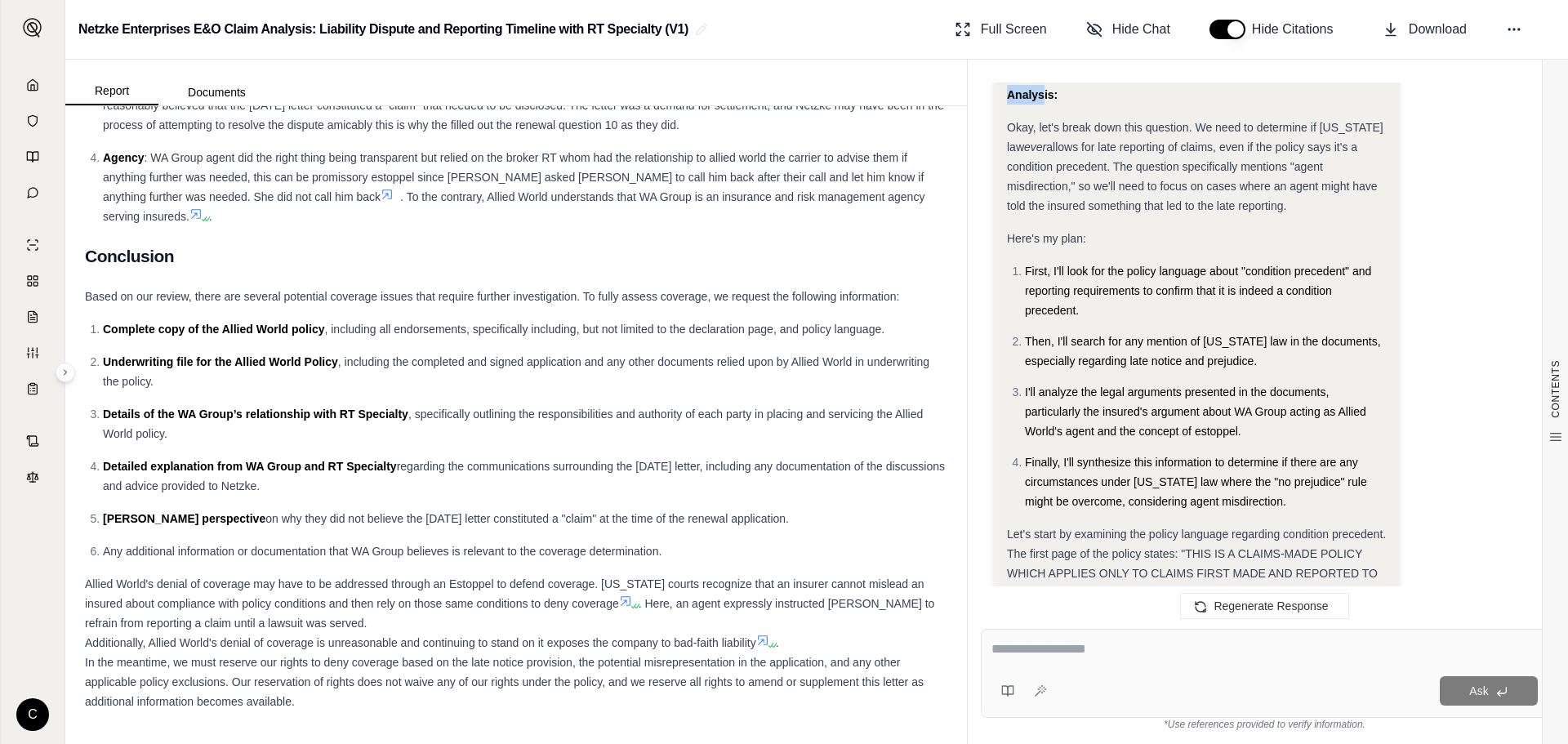
scroll to position [555, 0]
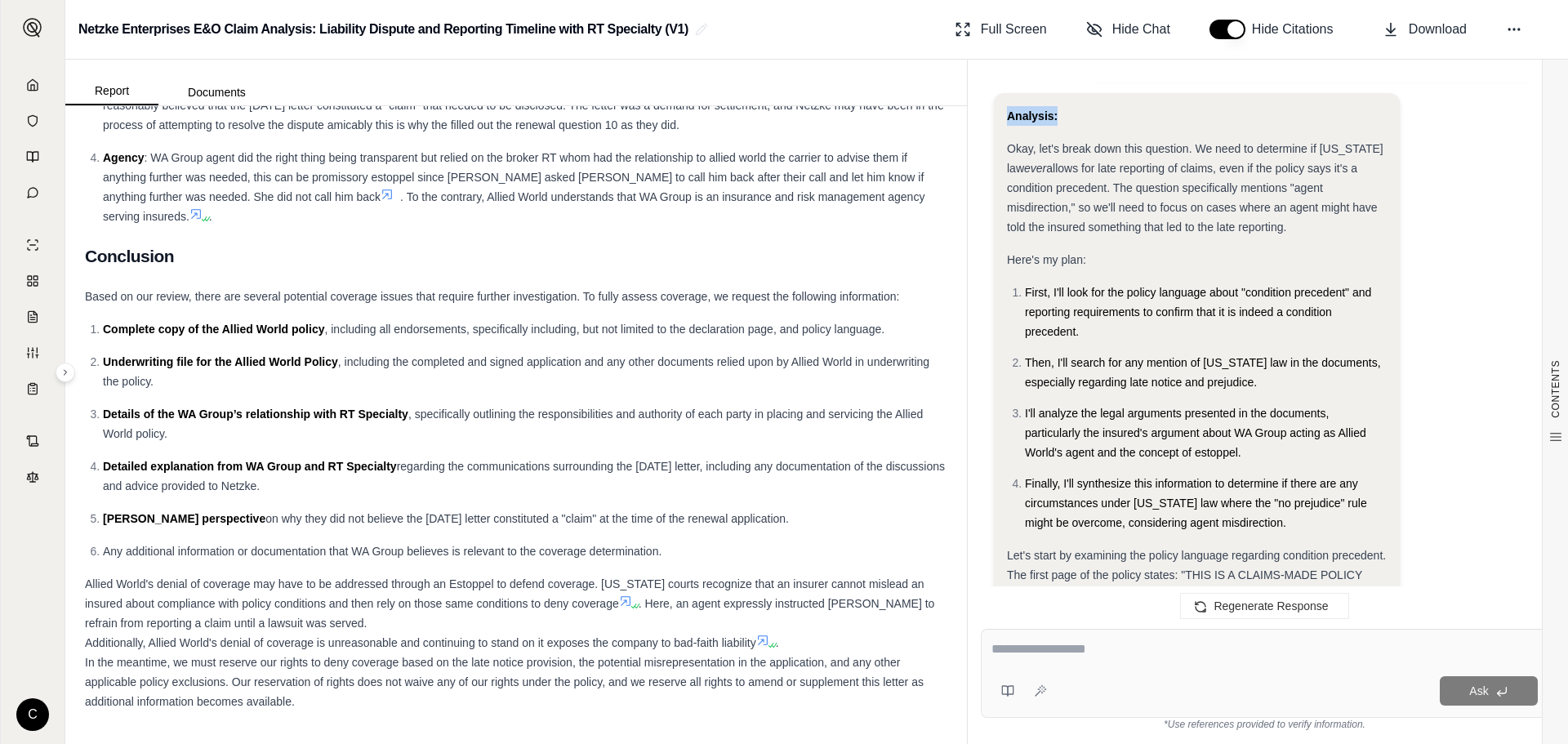
drag, startPoint x: 1004, startPoint y: 92, endPoint x: 1066, endPoint y: 101, distance: 62.6
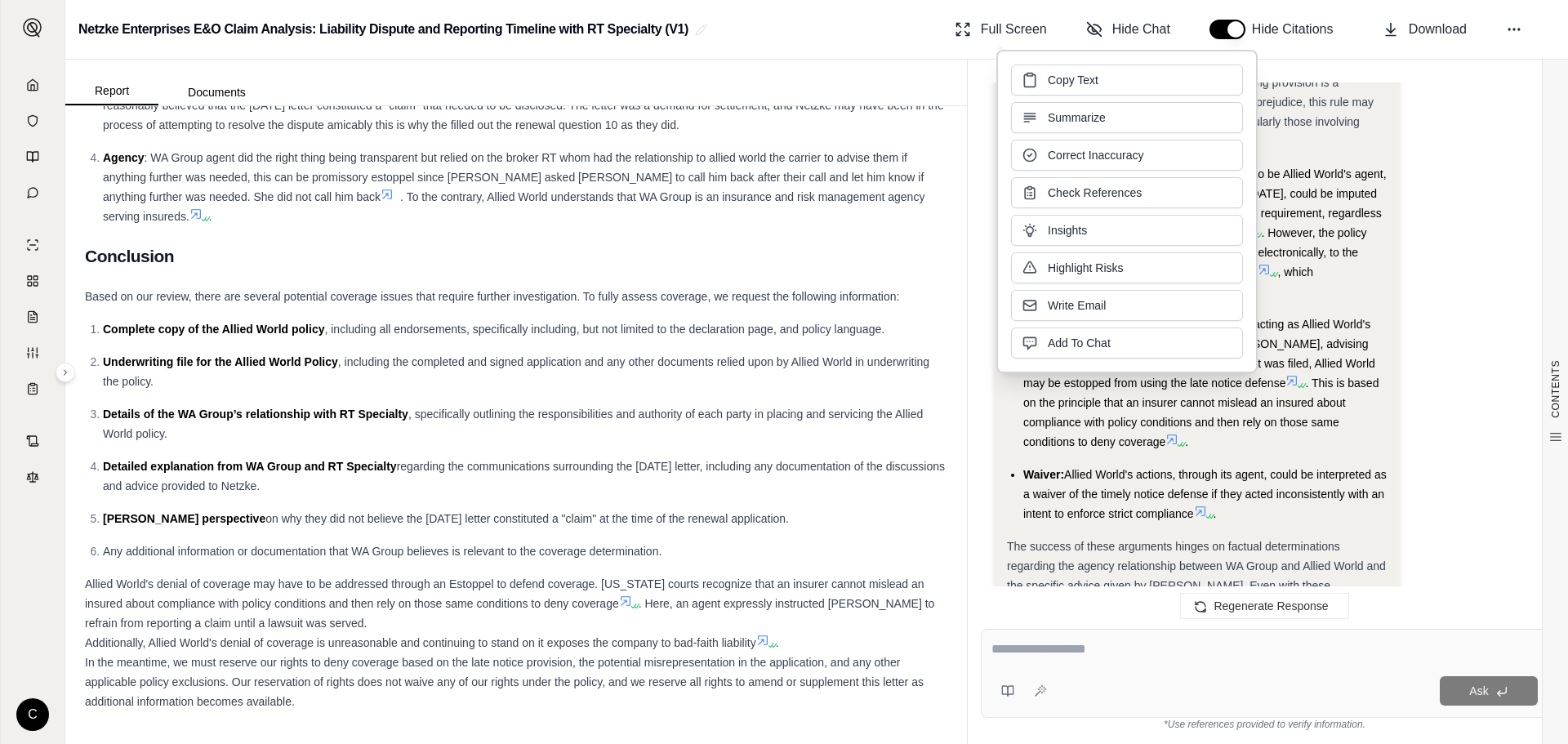
scroll to position [2209, 0]
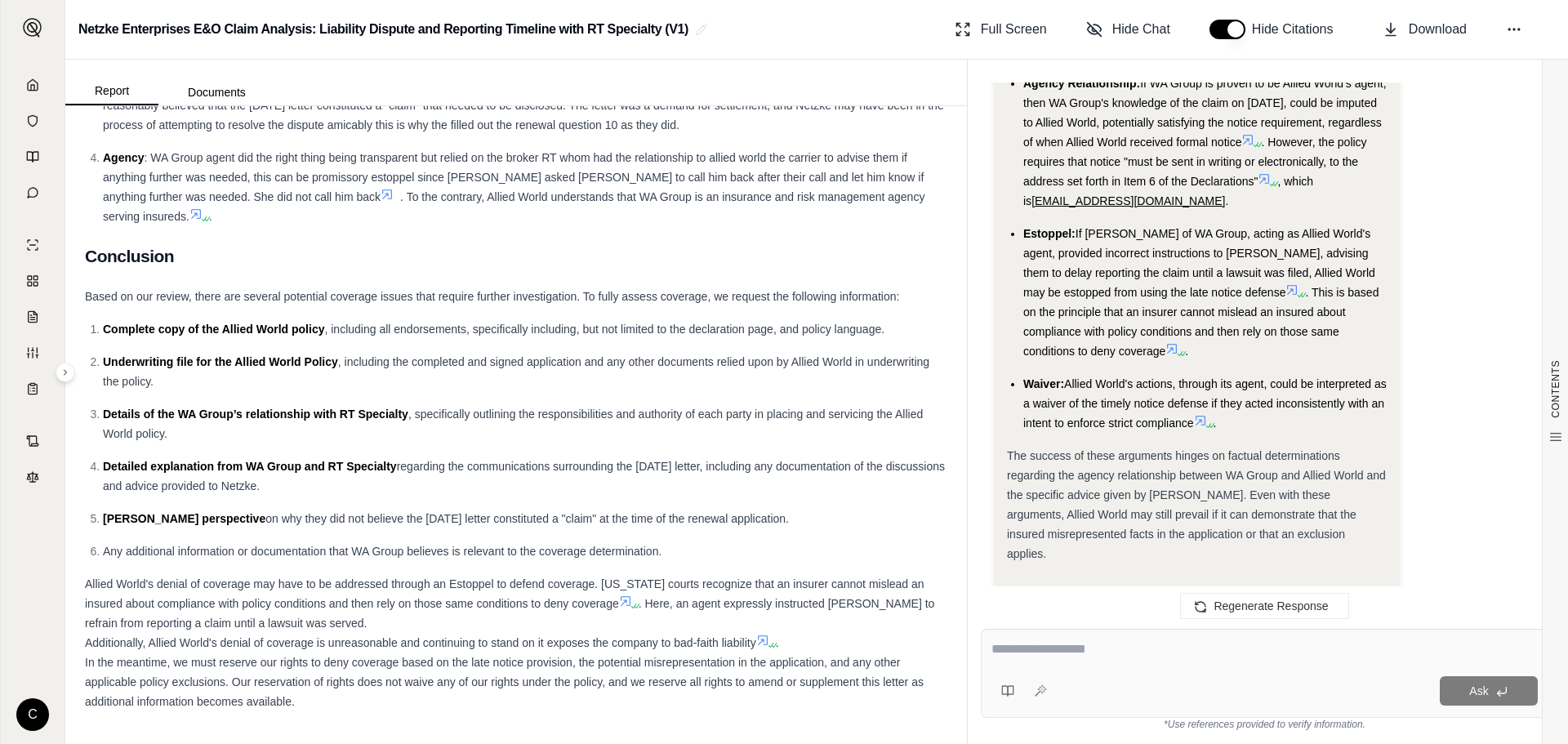
click at [1027, 590] on button "Copy" at bounding box center [1033, 606] width 52 height 33
drag, startPoint x: 1115, startPoint y: 674, endPoint x: 1097, endPoint y: 645, distance: 34.1
click at [1117, 674] on div "Ask" at bounding box center [1264, 673] width 568 height 89
click at [1032, 599] on span "Copy" at bounding box center [1041, 606] width 23 height 13
click at [1513, 29] on circle at bounding box center [1514, 29] width 2 height 2
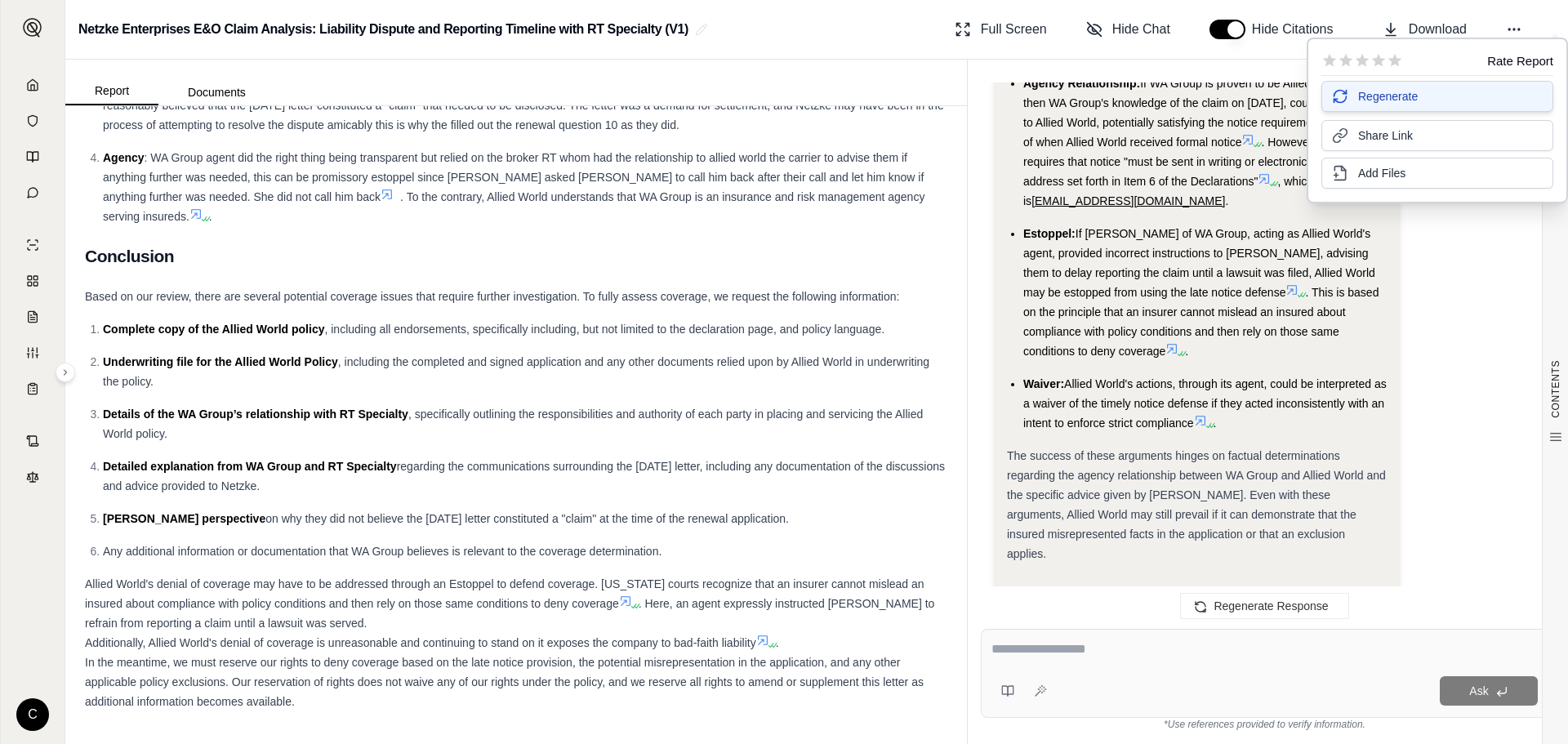
click at [1413, 99] on span "Regenerate" at bounding box center [1388, 96] width 60 height 16
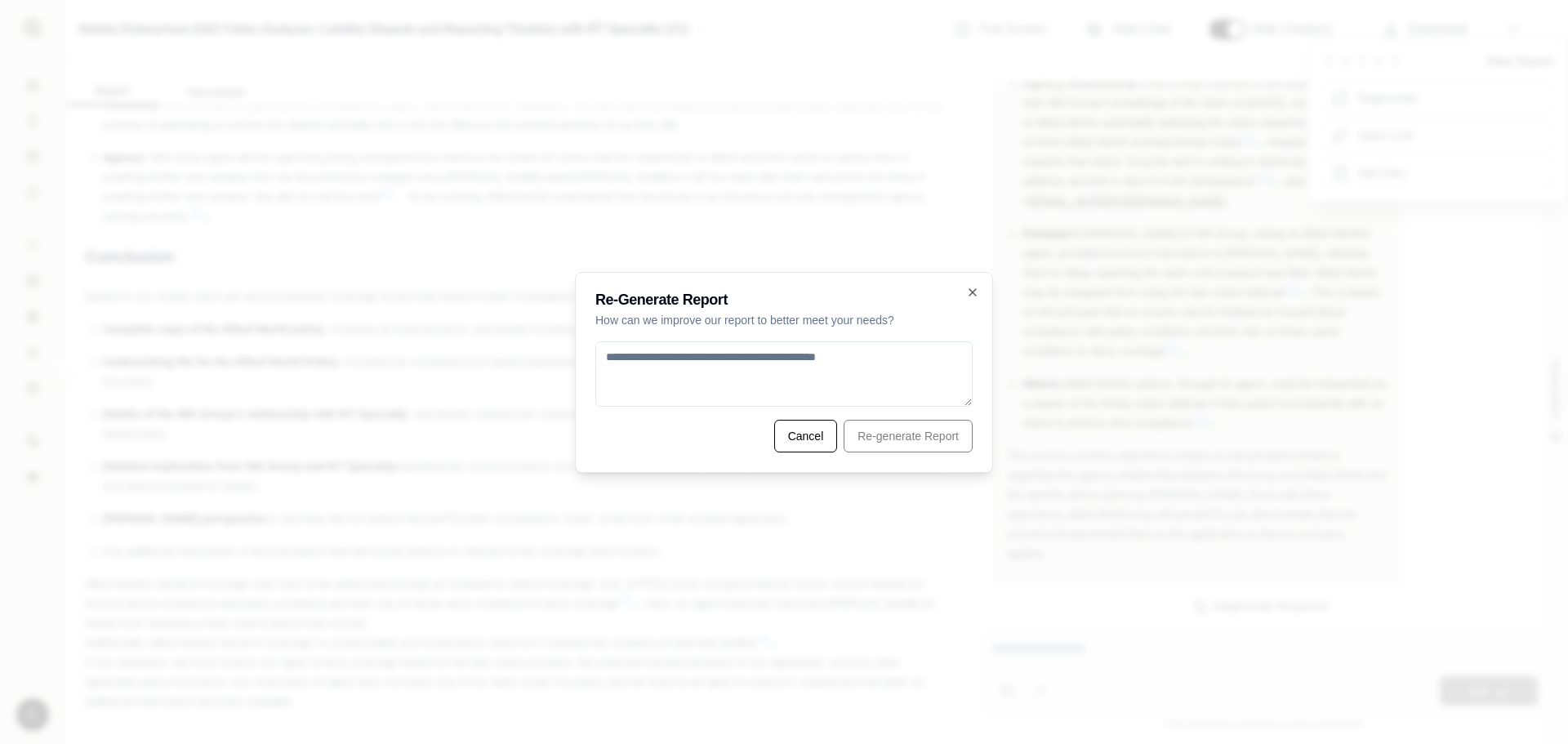
click at [769, 368] on textarea at bounding box center [784, 374] width 377 height 65
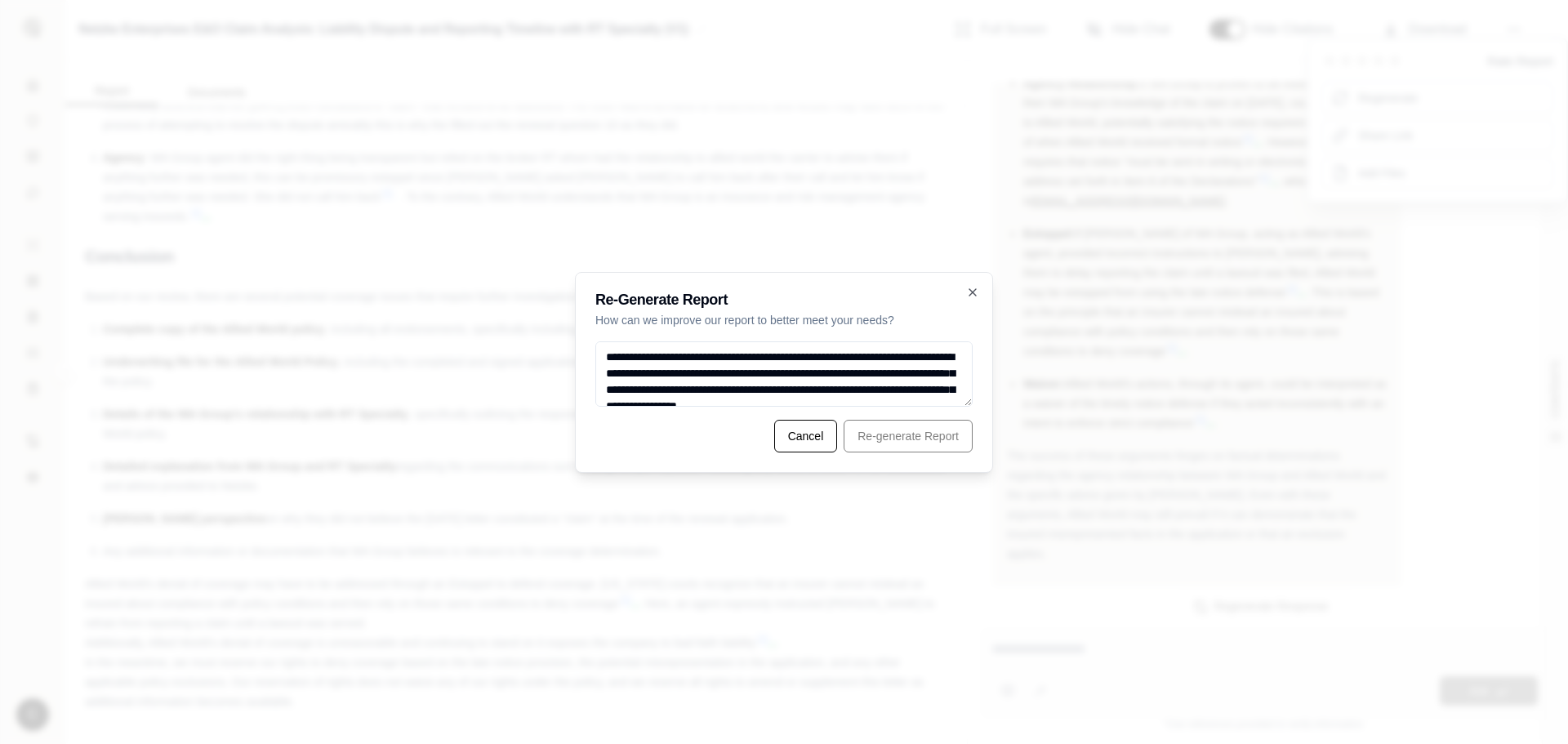
scroll to position [1853, 0]
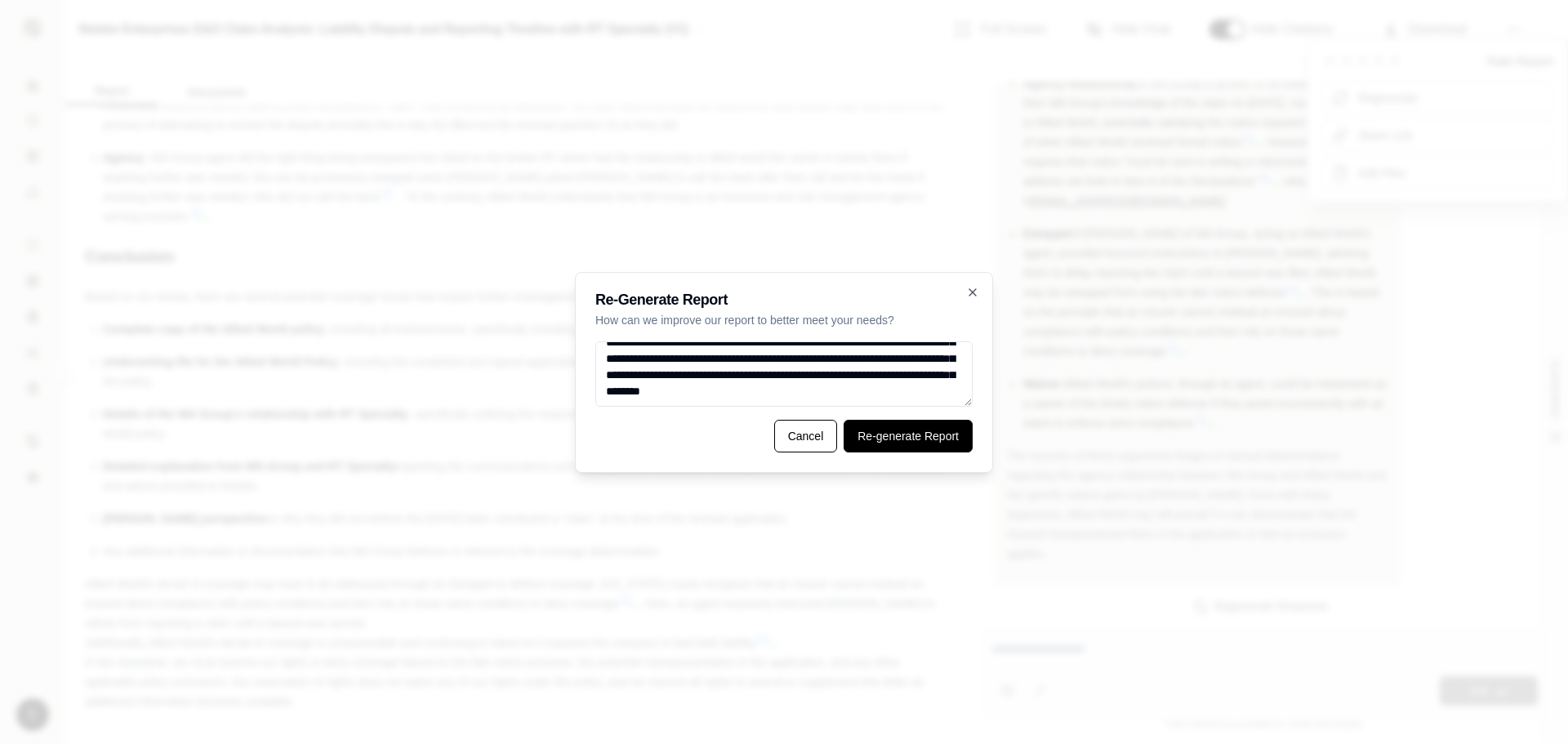
type textarea "**********"
click at [905, 434] on button "Re-generate Report" at bounding box center [908, 436] width 129 height 33
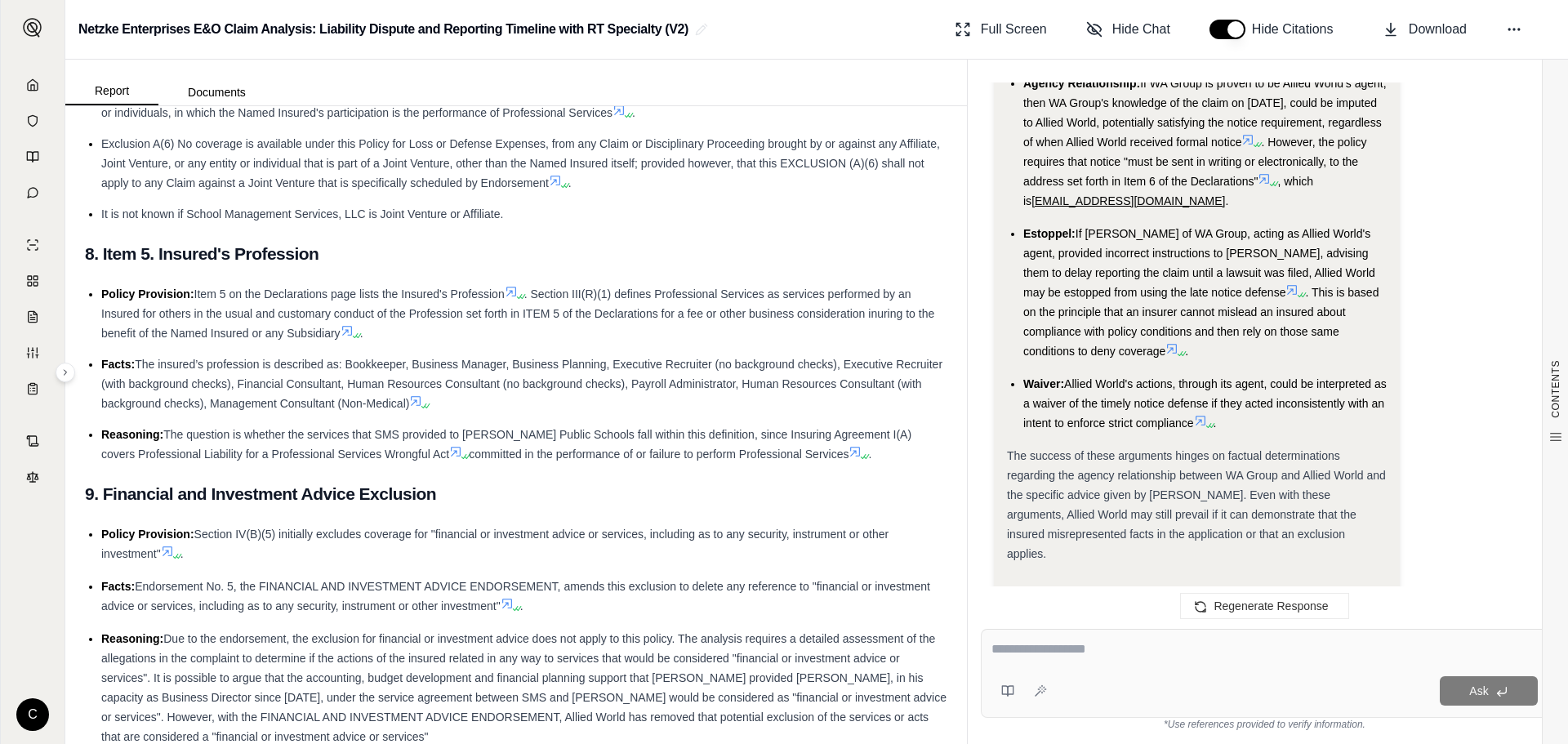
scroll to position [5019, 0]
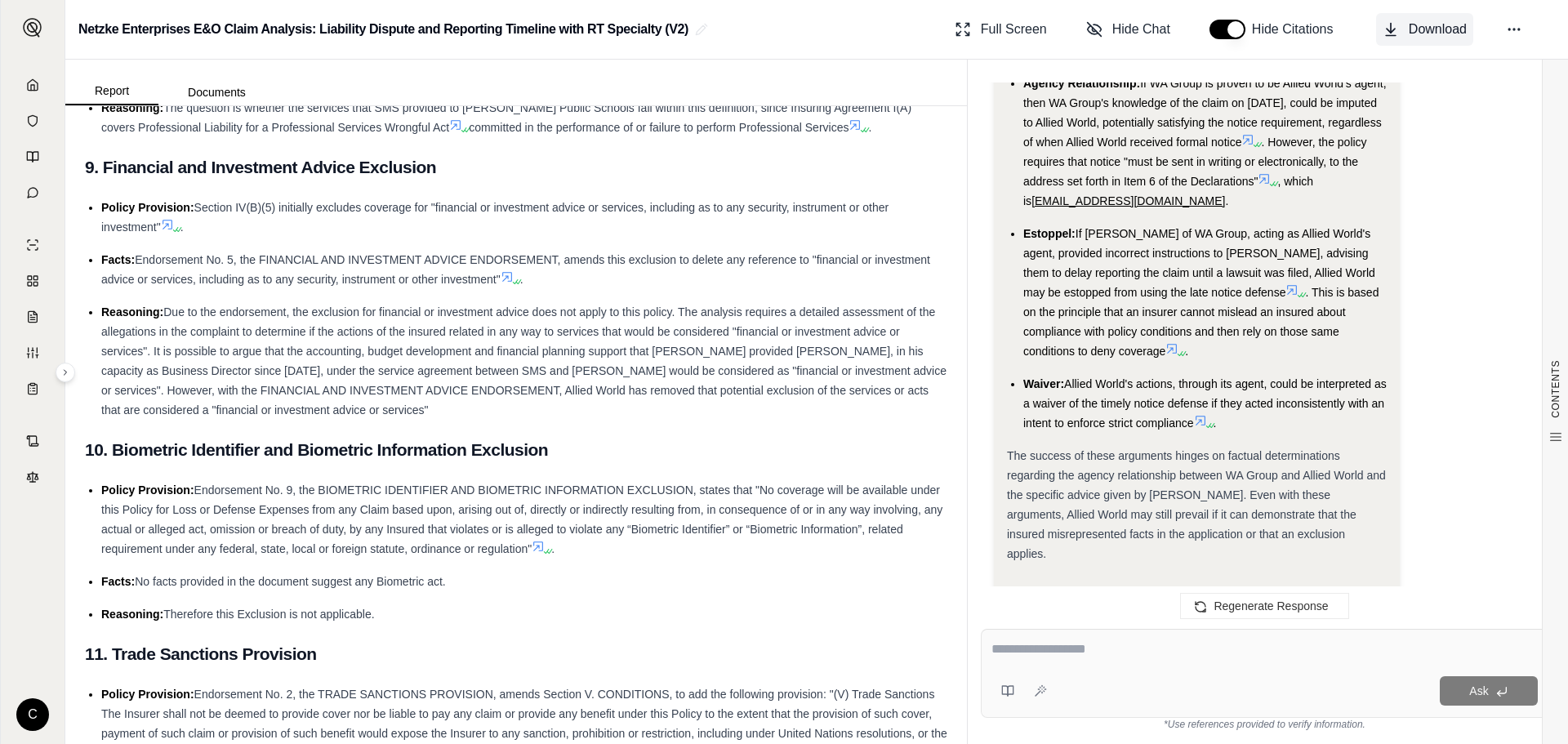
click at [1405, 29] on button "Download" at bounding box center [1424, 29] width 97 height 33
click at [1511, 25] on icon at bounding box center [1514, 29] width 16 height 16
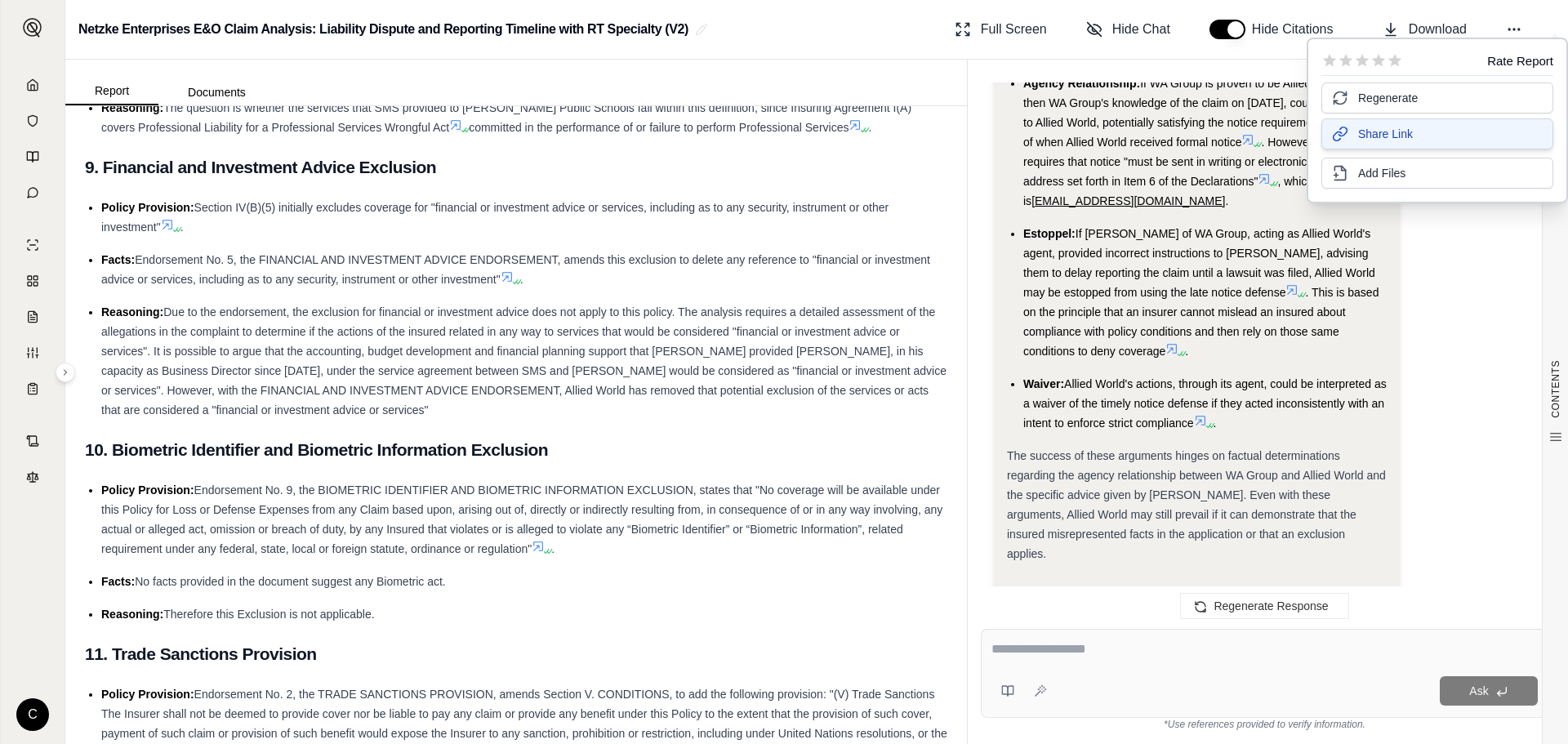
click at [1438, 140] on button "Share Link" at bounding box center [1437, 134] width 232 height 31
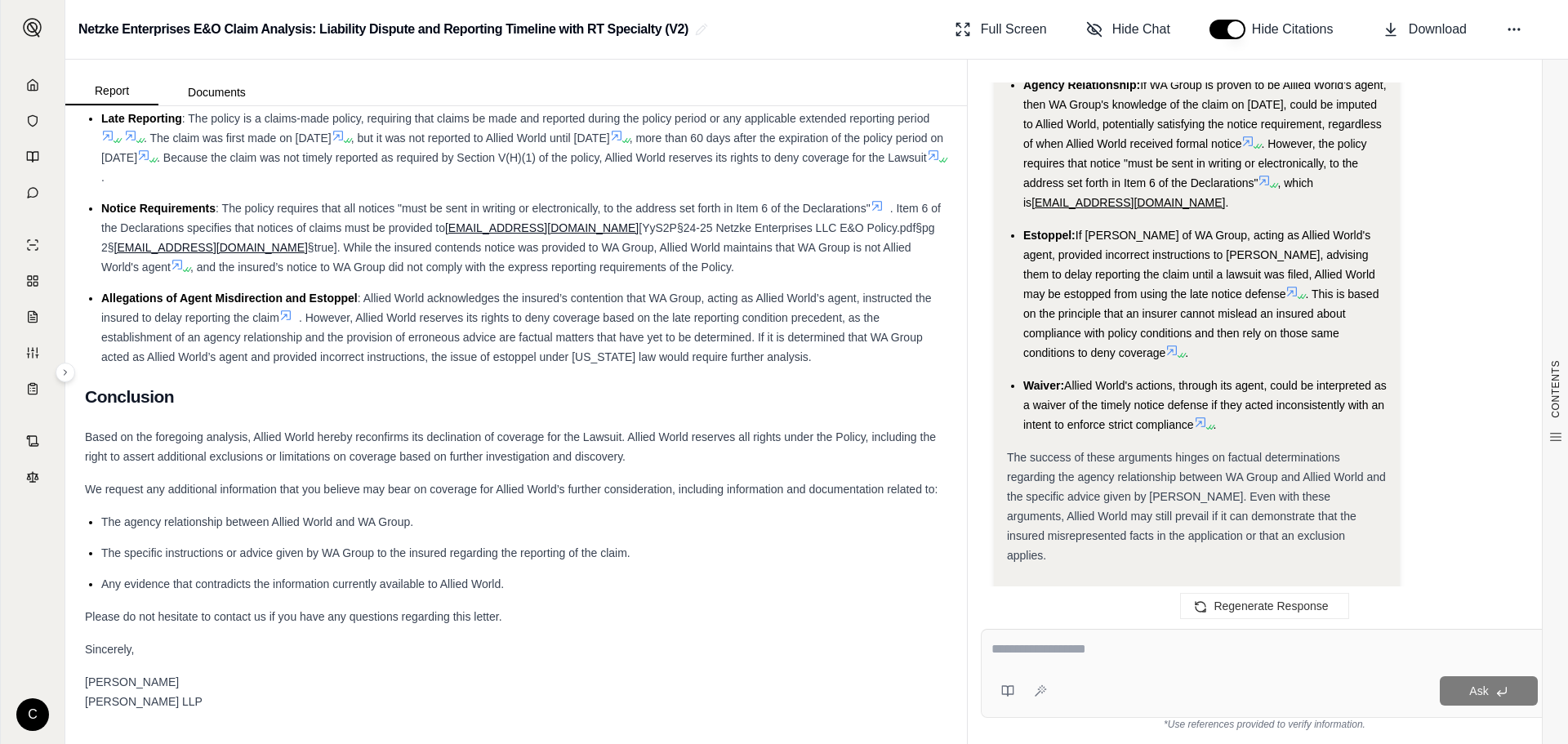
scroll to position [2209, 0]
click at [33, 69] on link at bounding box center [33, 85] width 44 height 33
